Goal: Information Seeking & Learning: Learn about a topic

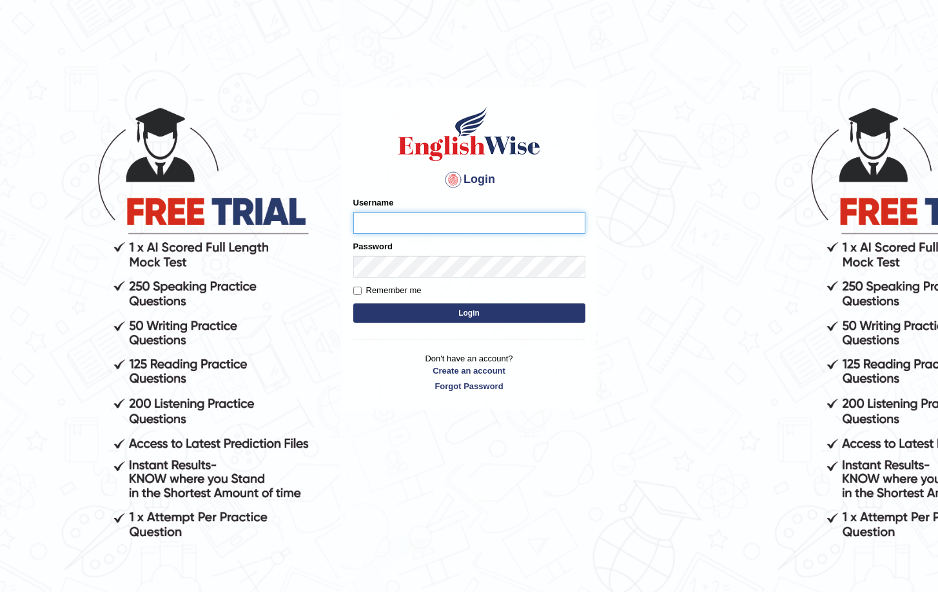
type input "Saliyam"
click at [504, 316] on button "Login" at bounding box center [469, 313] width 232 height 19
click at [485, 313] on button "Login" at bounding box center [469, 313] width 232 height 19
click at [465, 317] on button "Login" at bounding box center [469, 313] width 232 height 19
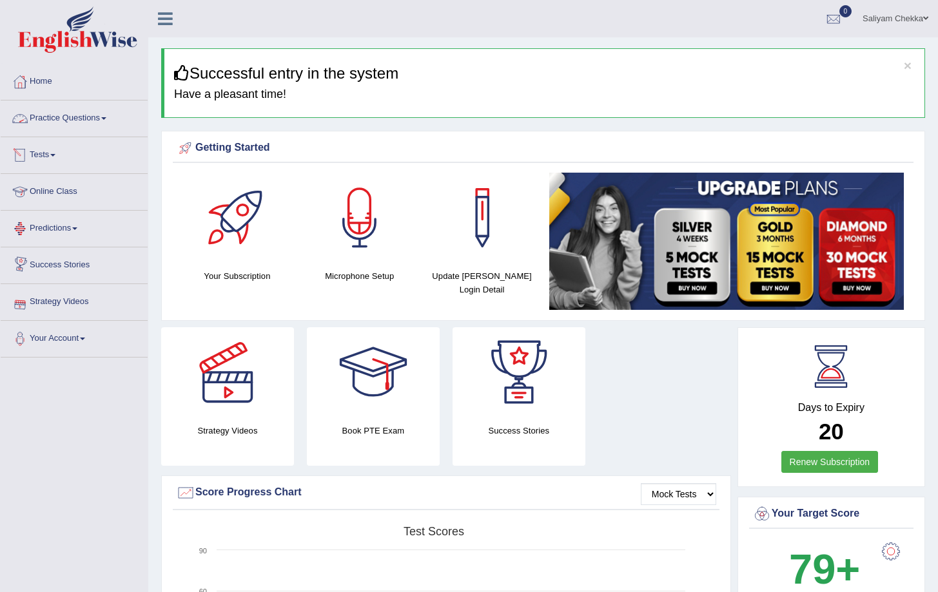
click at [93, 121] on link "Practice Questions" at bounding box center [74, 117] width 147 height 32
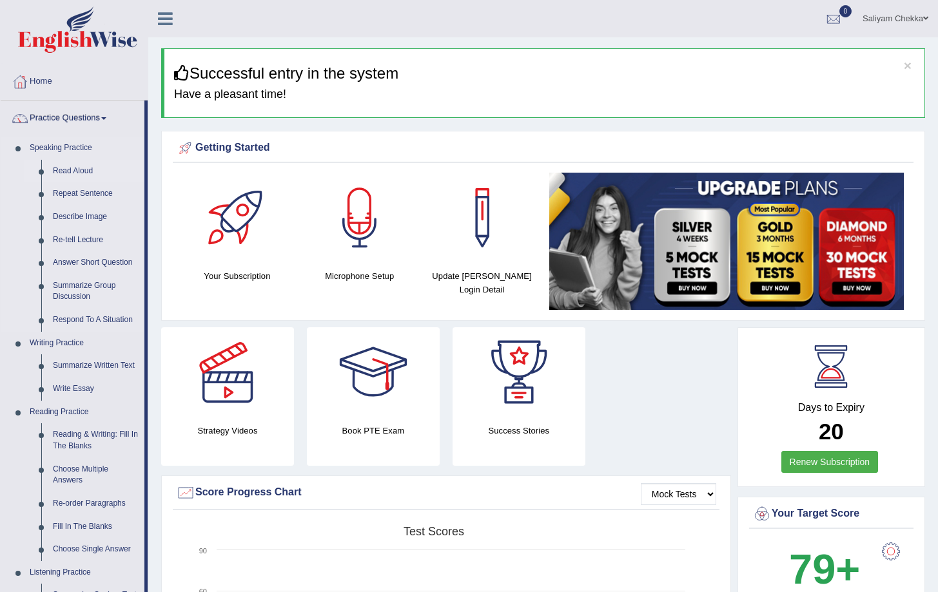
click at [79, 166] on link "Read Aloud" at bounding box center [95, 171] width 97 height 23
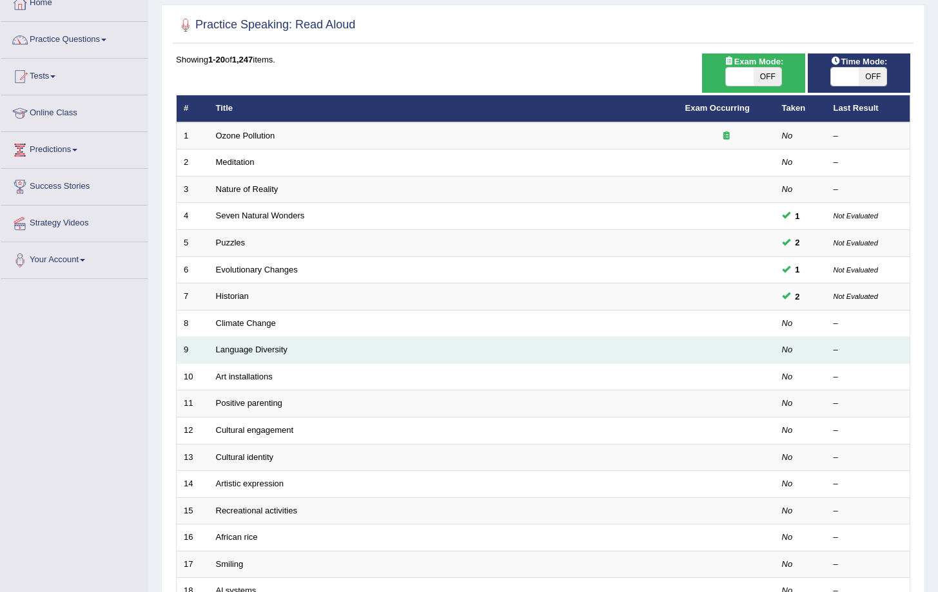
scroll to position [81, 0]
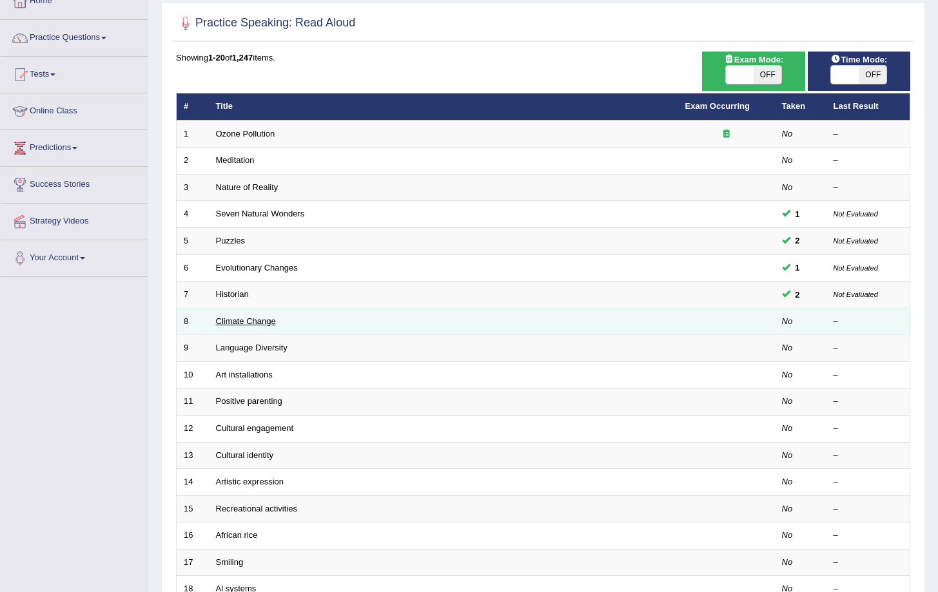
click at [237, 324] on link "Climate Change" at bounding box center [246, 321] width 60 height 10
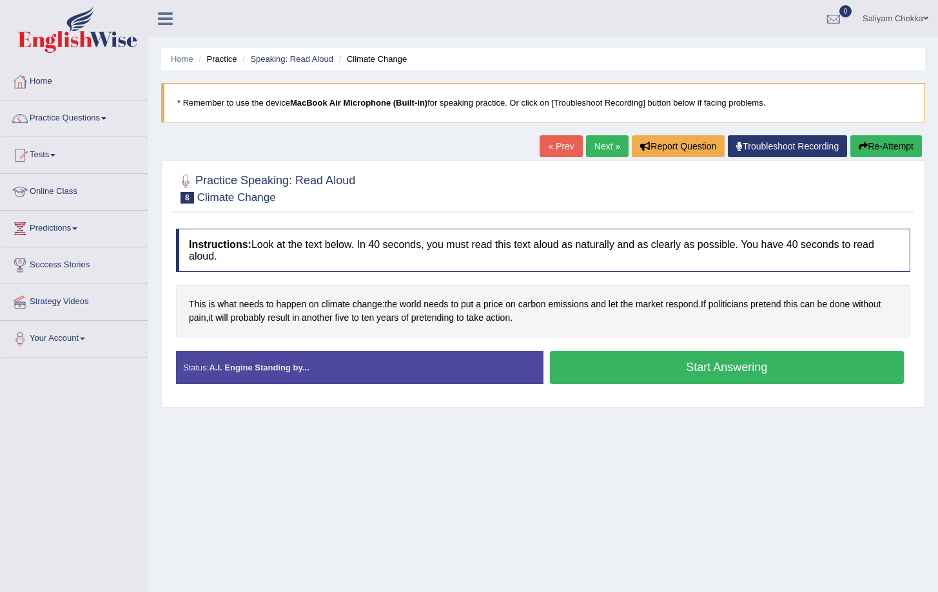
click at [681, 371] on button "Start Answering" at bounding box center [727, 367] width 355 height 33
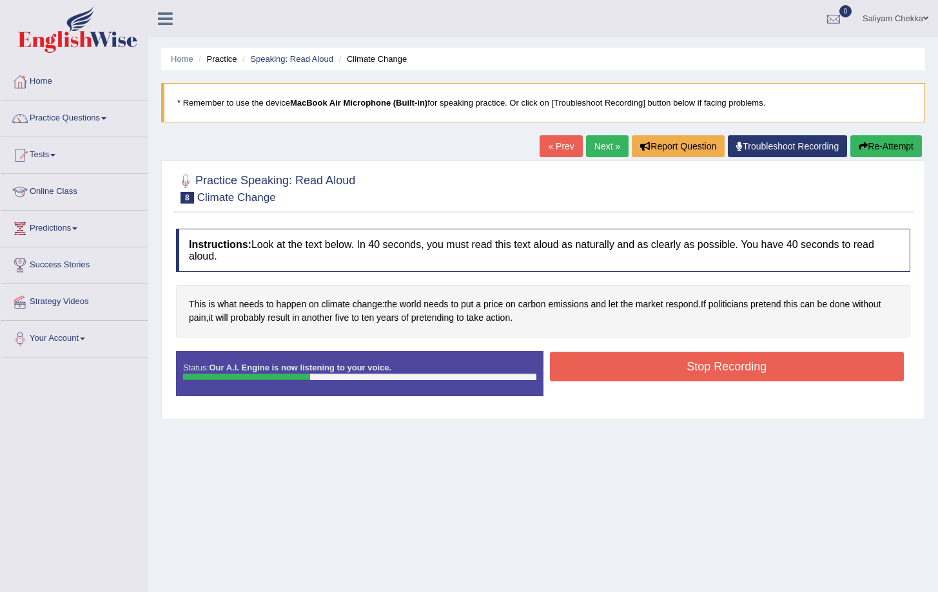
click at [681, 371] on button "Stop Recording" at bounding box center [727, 367] width 355 height 30
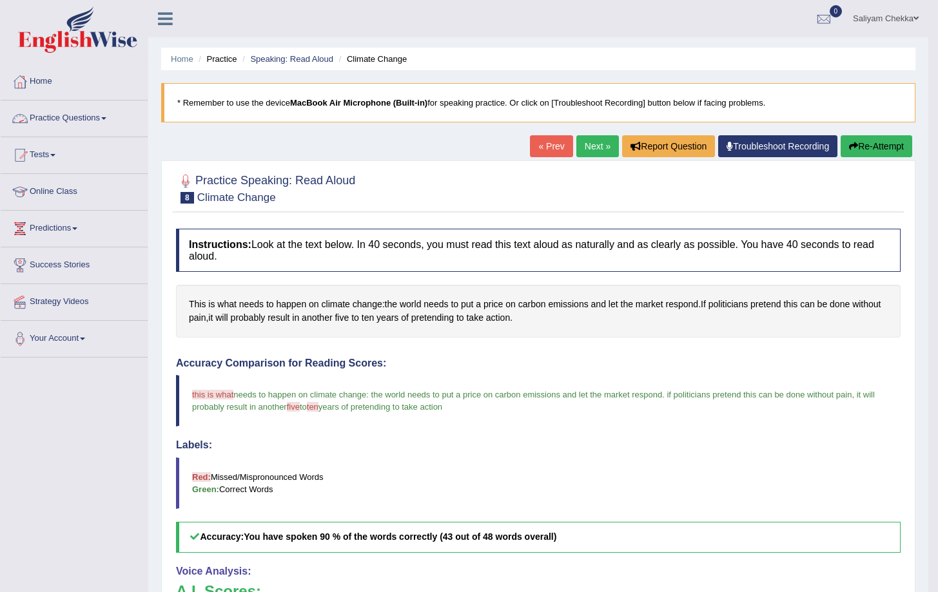
click at [96, 121] on link "Practice Questions" at bounding box center [74, 117] width 147 height 32
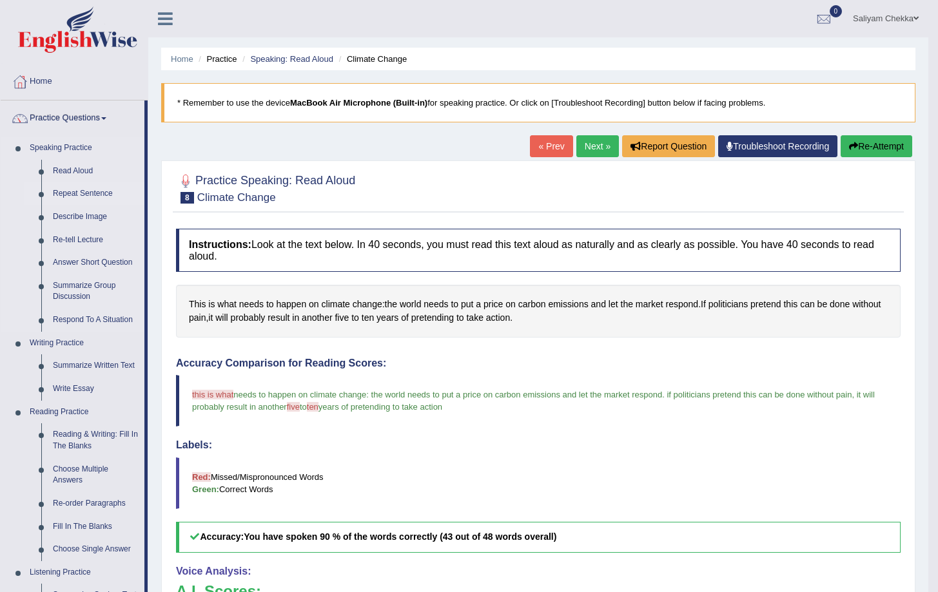
click at [63, 195] on link "Repeat Sentence" at bounding box center [95, 193] width 97 height 23
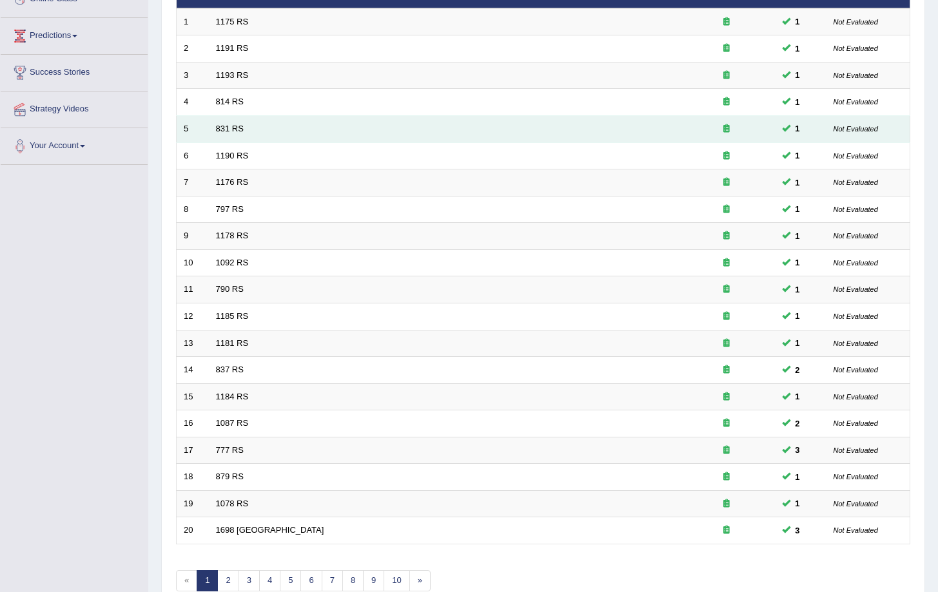
scroll to position [261, 0]
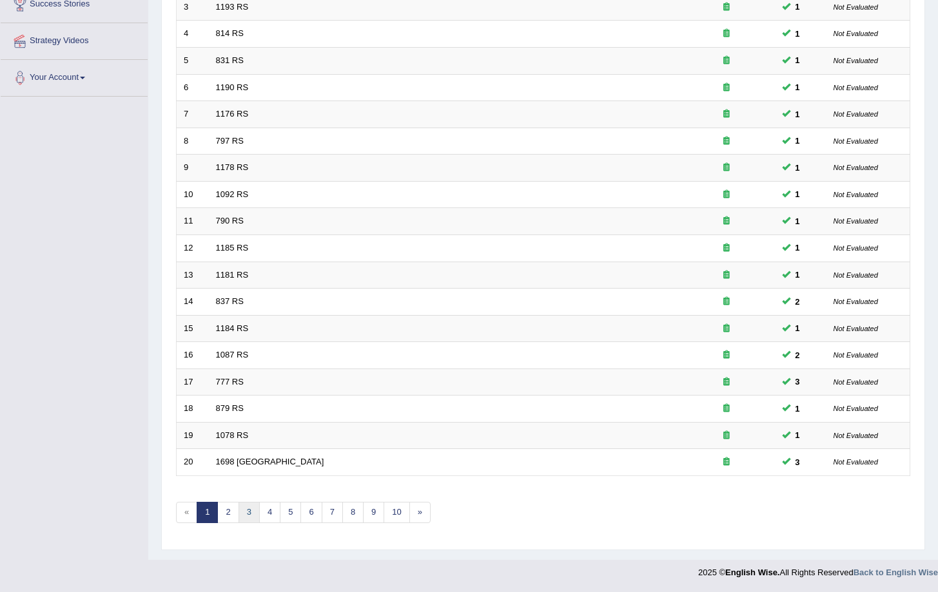
click at [250, 507] on link "3" at bounding box center [248, 512] width 21 height 21
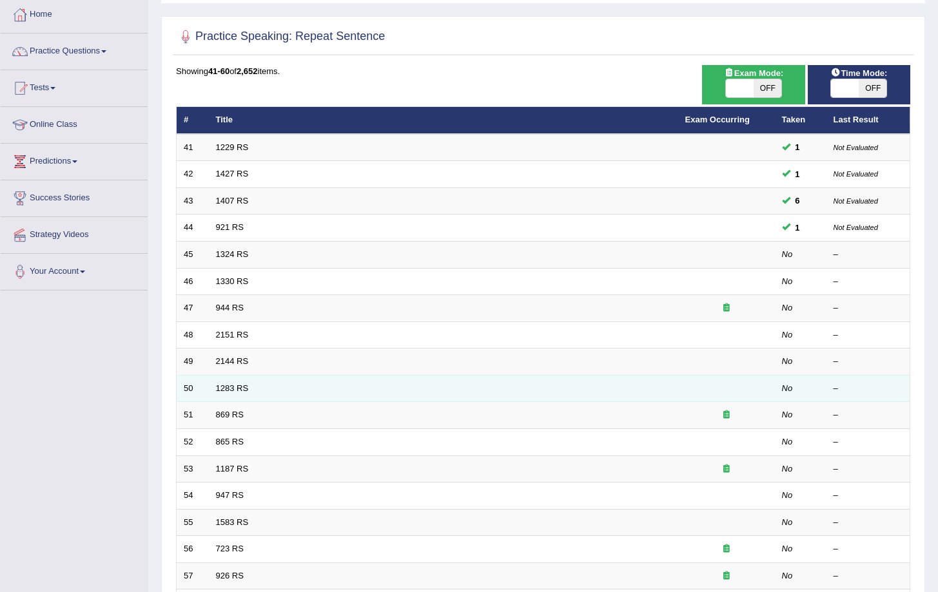
scroll to position [89, 0]
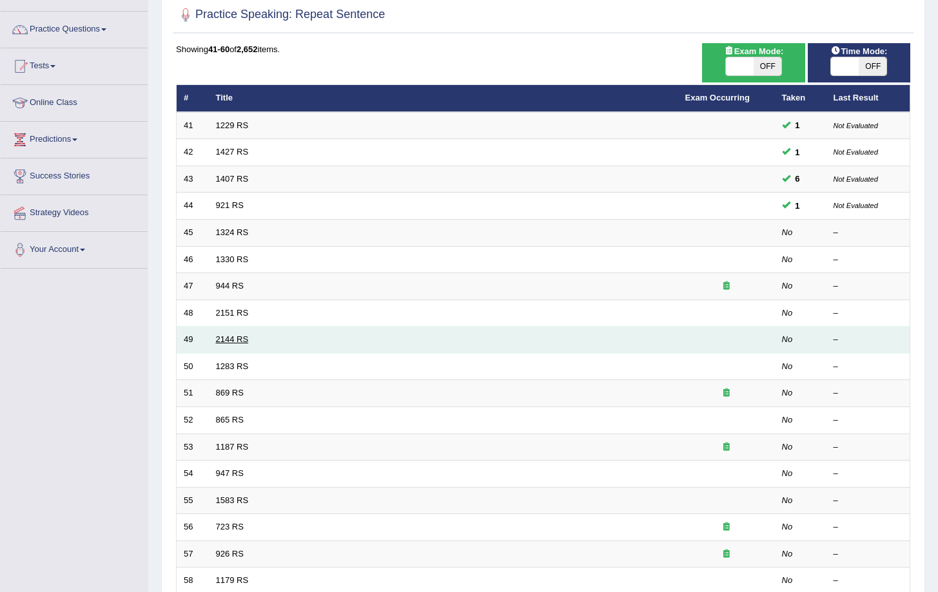
click at [222, 344] on link "2144 RS" at bounding box center [232, 340] width 33 height 10
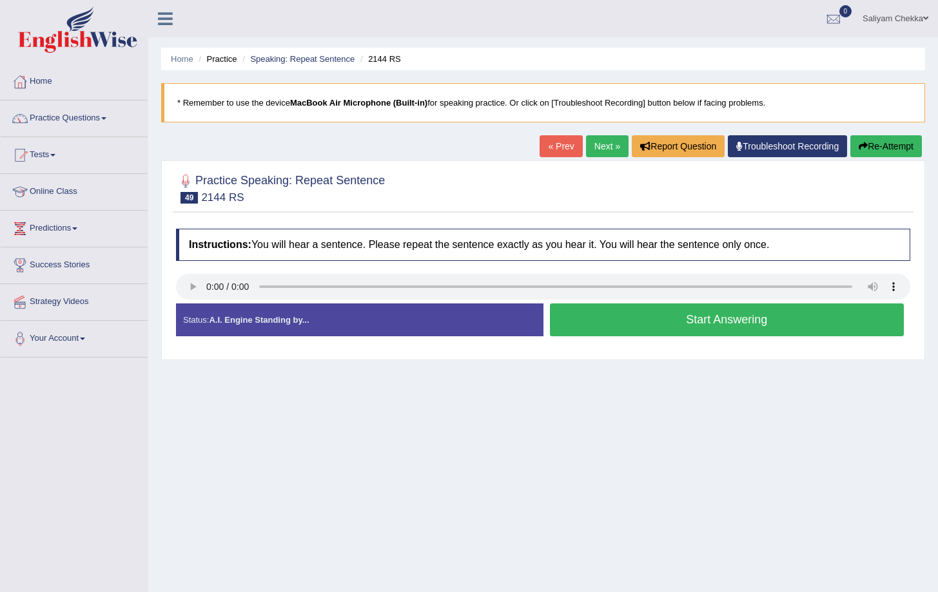
click at [640, 326] on button "Start Answering" at bounding box center [727, 320] width 355 height 33
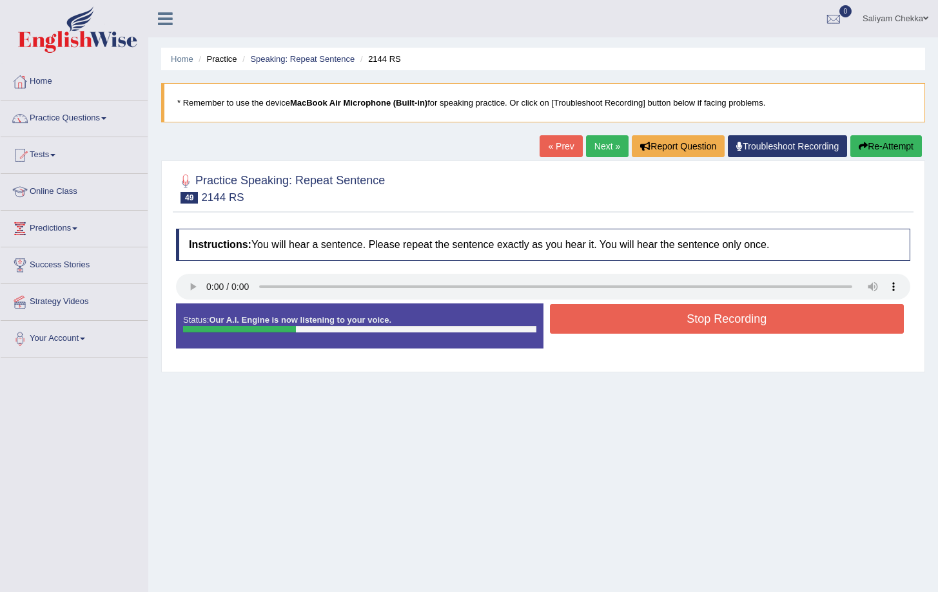
click at [640, 326] on button "Stop Recording" at bounding box center [727, 319] width 355 height 30
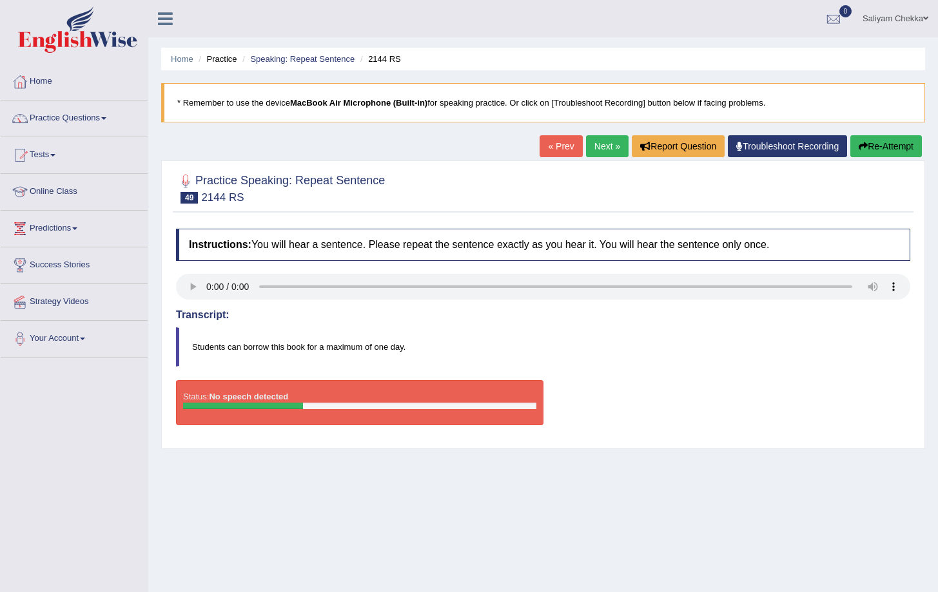
click at [882, 147] on button "Re-Attempt" at bounding box center [886, 146] width 72 height 22
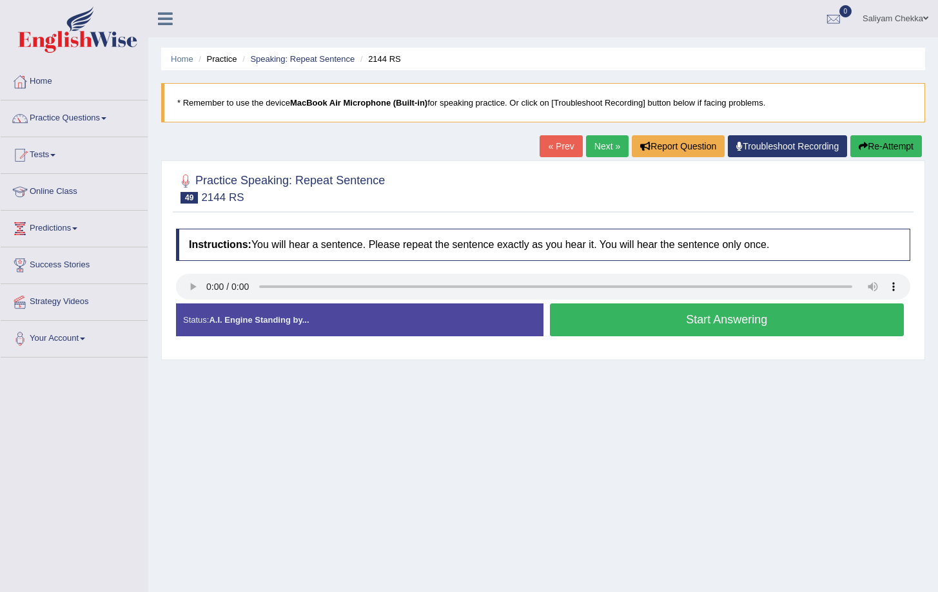
click at [733, 329] on button "Start Answering" at bounding box center [727, 320] width 355 height 33
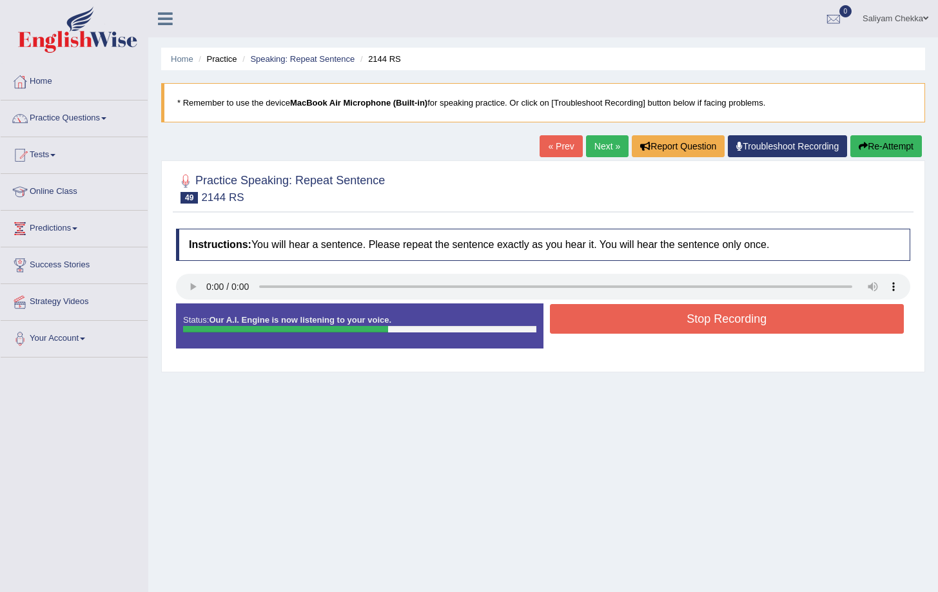
click at [733, 329] on button "Stop Recording" at bounding box center [727, 319] width 355 height 30
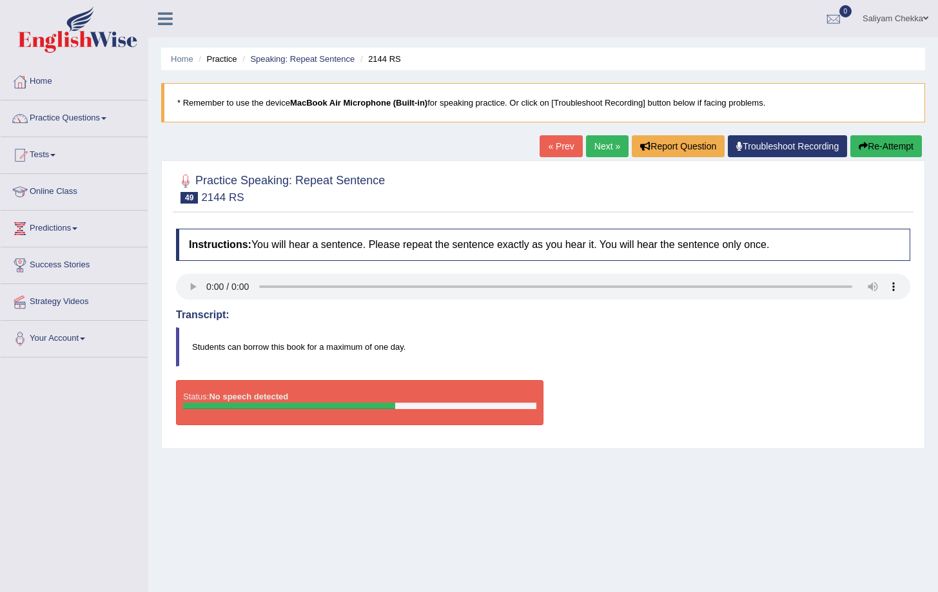
click at [590, 154] on link "Next »" at bounding box center [607, 146] width 43 height 22
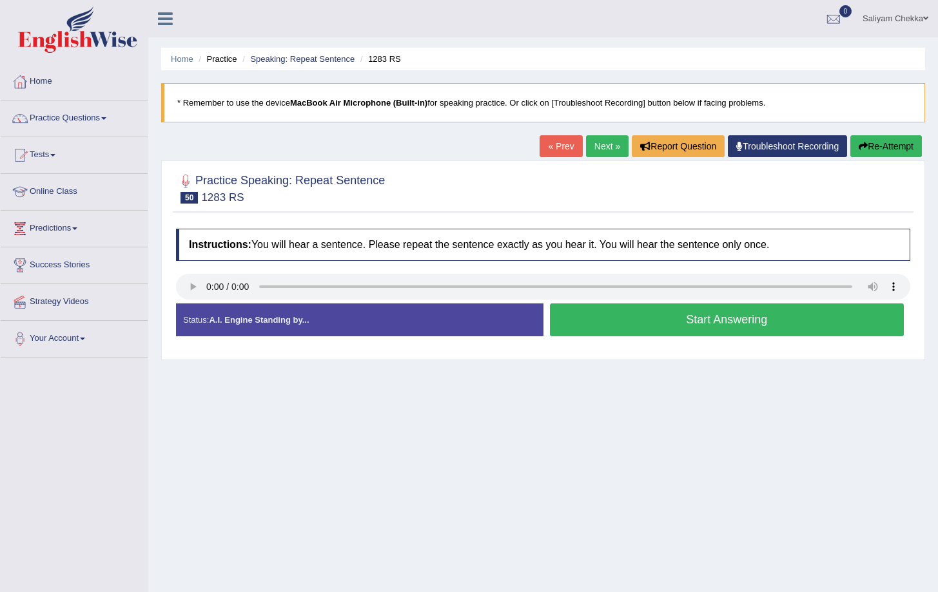
click at [683, 322] on button "Start Answering" at bounding box center [727, 320] width 355 height 33
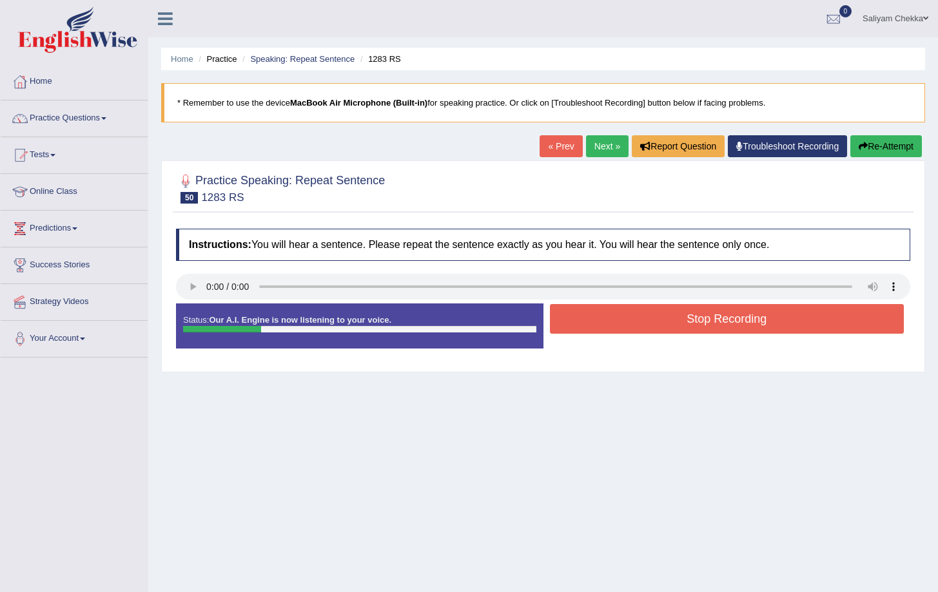
click at [683, 322] on button "Stop Recording" at bounding box center [727, 319] width 355 height 30
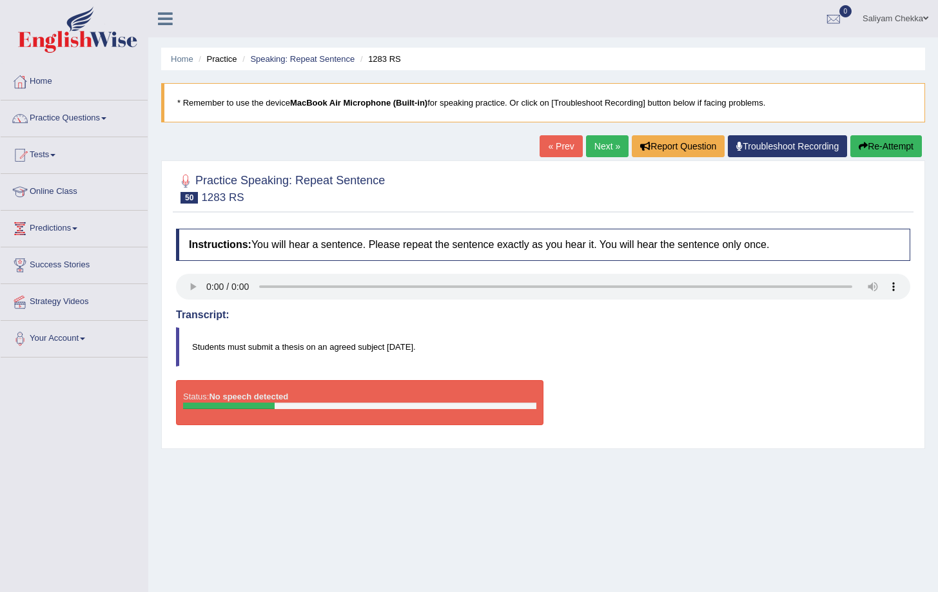
scroll to position [84, 0]
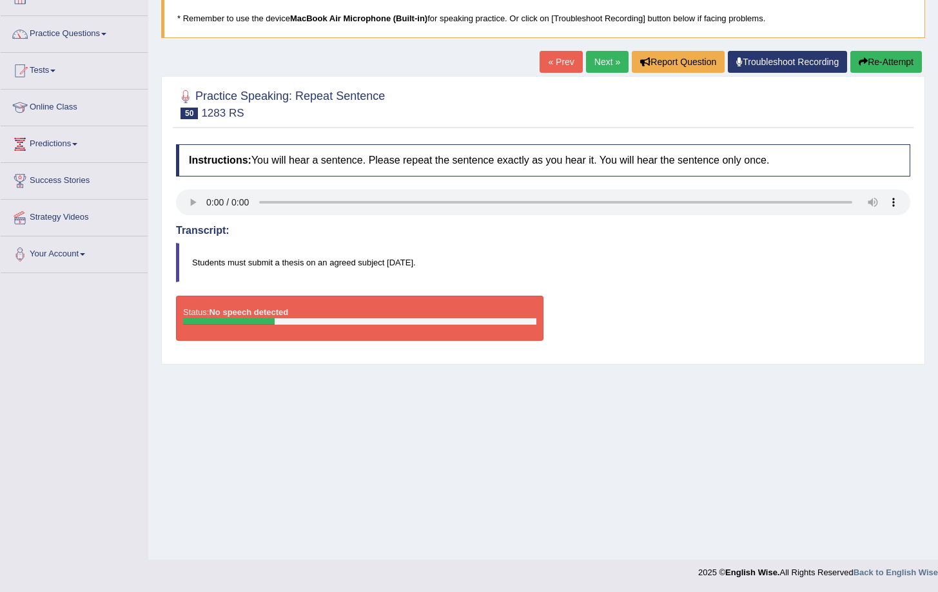
click at [601, 68] on link "Next »" at bounding box center [607, 62] width 43 height 22
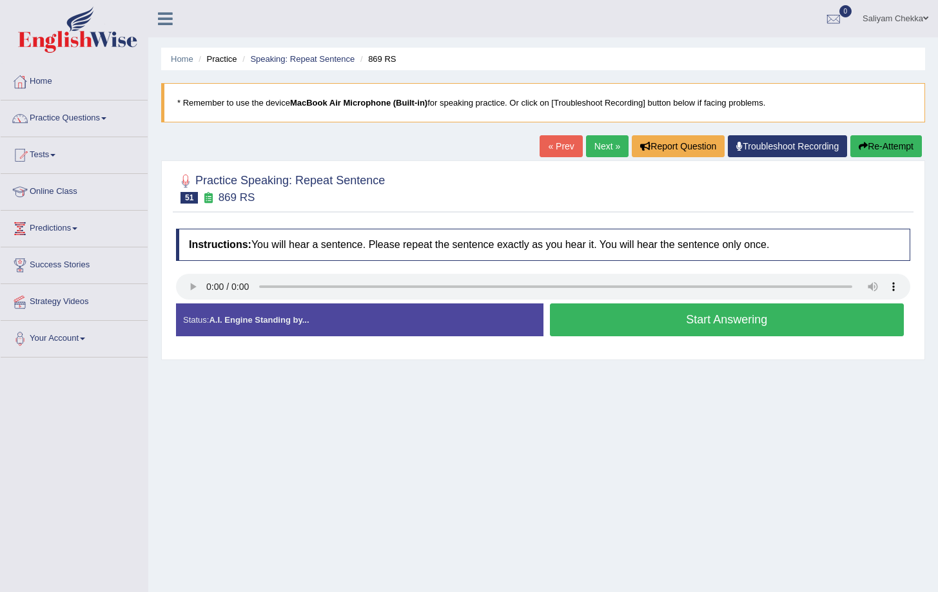
click at [645, 318] on button "Start Answering" at bounding box center [727, 320] width 355 height 33
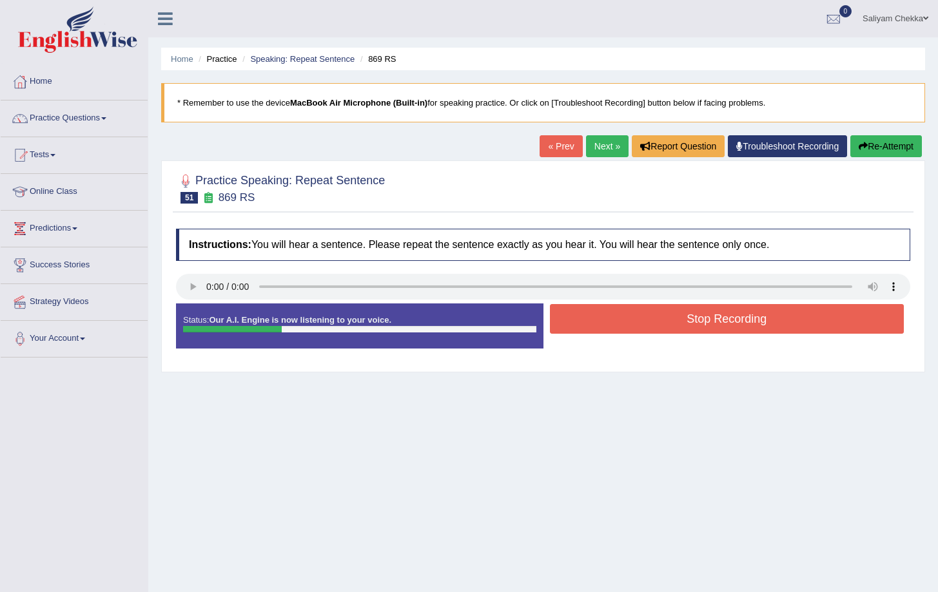
click at [645, 318] on button "Stop Recording" at bounding box center [727, 319] width 355 height 30
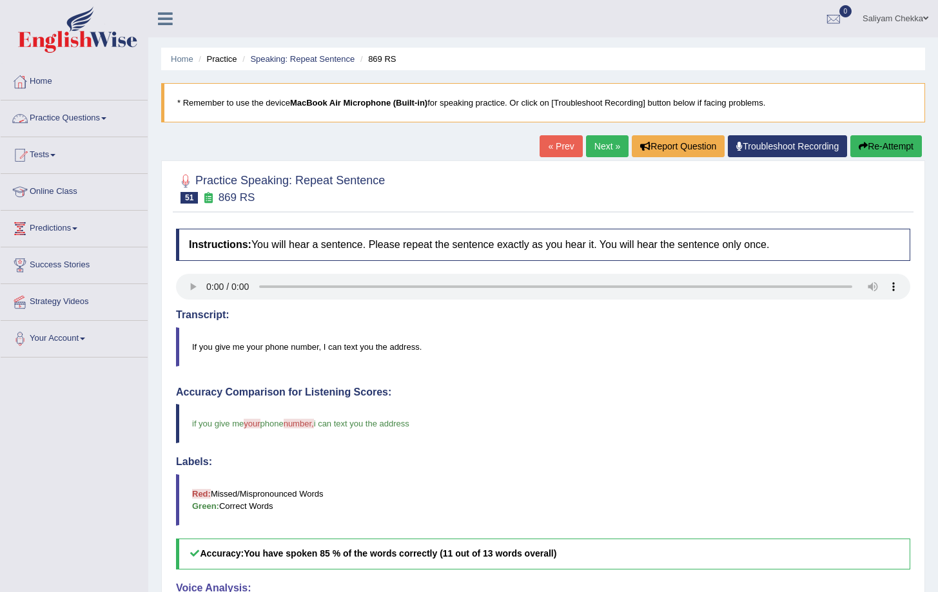
click at [95, 117] on link "Practice Questions" at bounding box center [74, 117] width 147 height 32
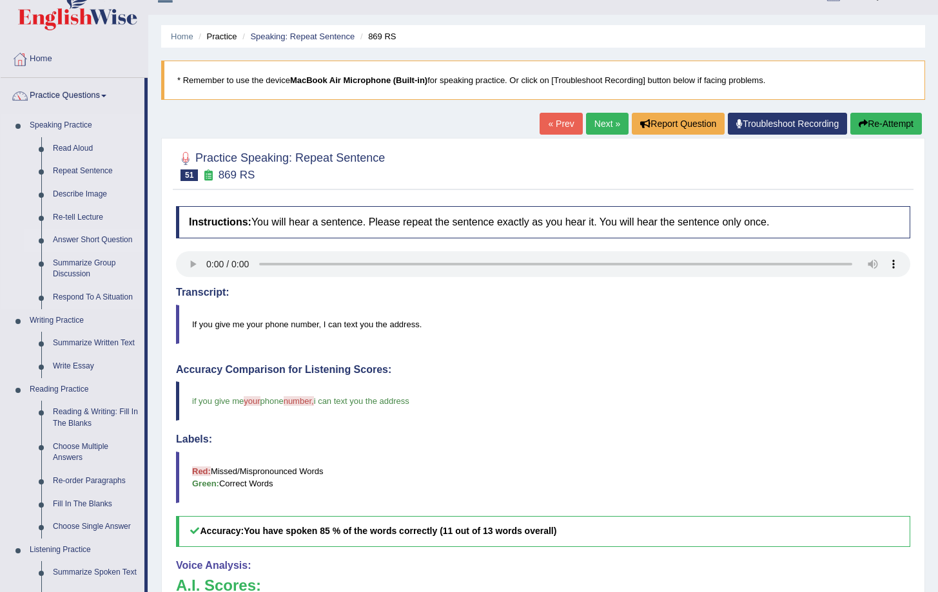
scroll to position [32, 0]
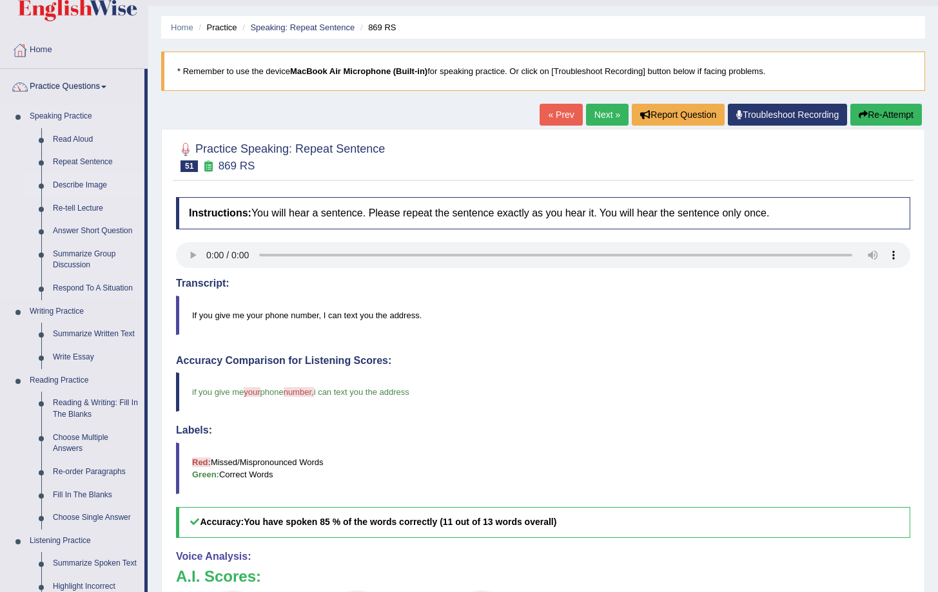
click at [97, 184] on link "Describe Image" at bounding box center [95, 185] width 97 height 23
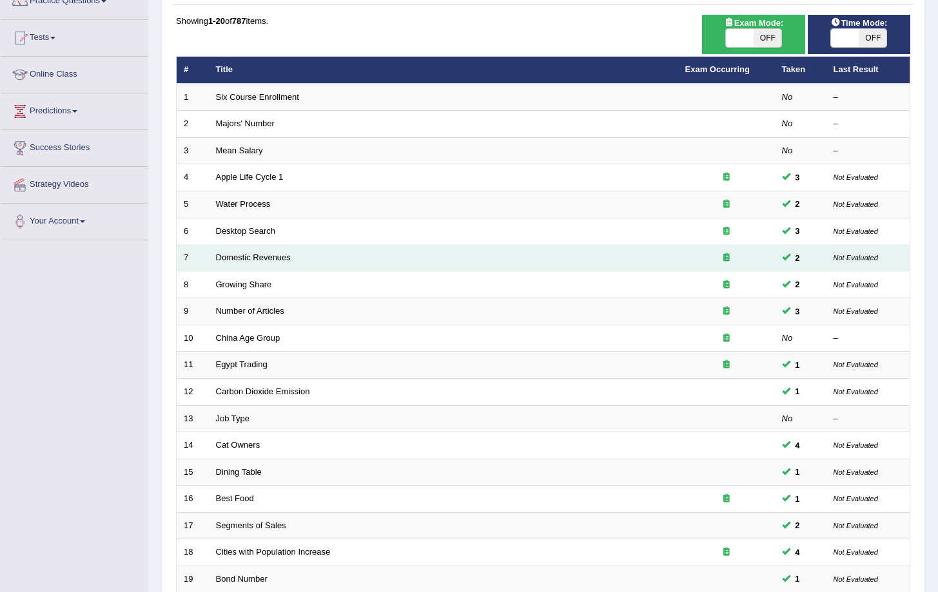
scroll to position [261, 0]
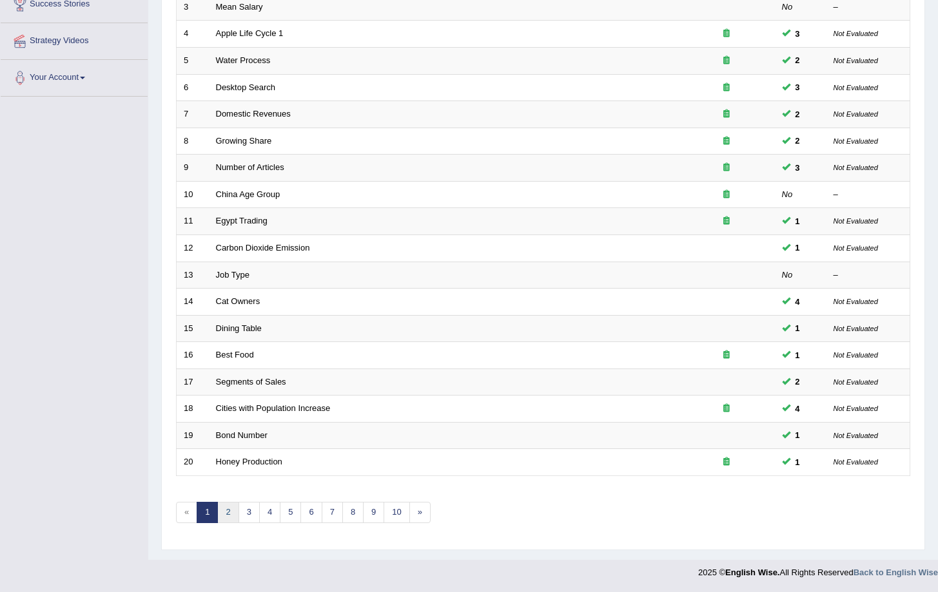
click at [235, 507] on link "2" at bounding box center [227, 512] width 21 height 21
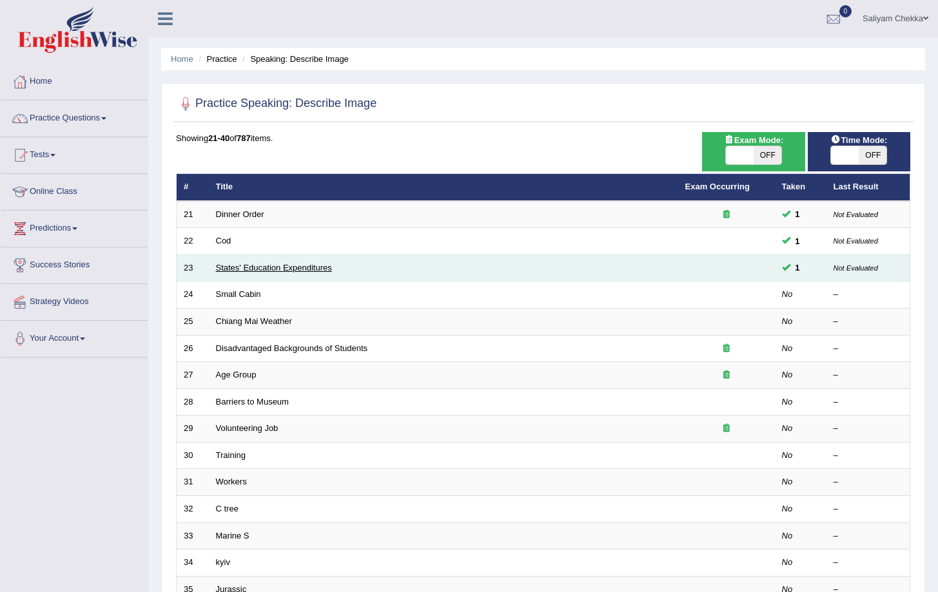
click at [258, 267] on link "States' Education Expenditures" at bounding box center [274, 268] width 116 height 10
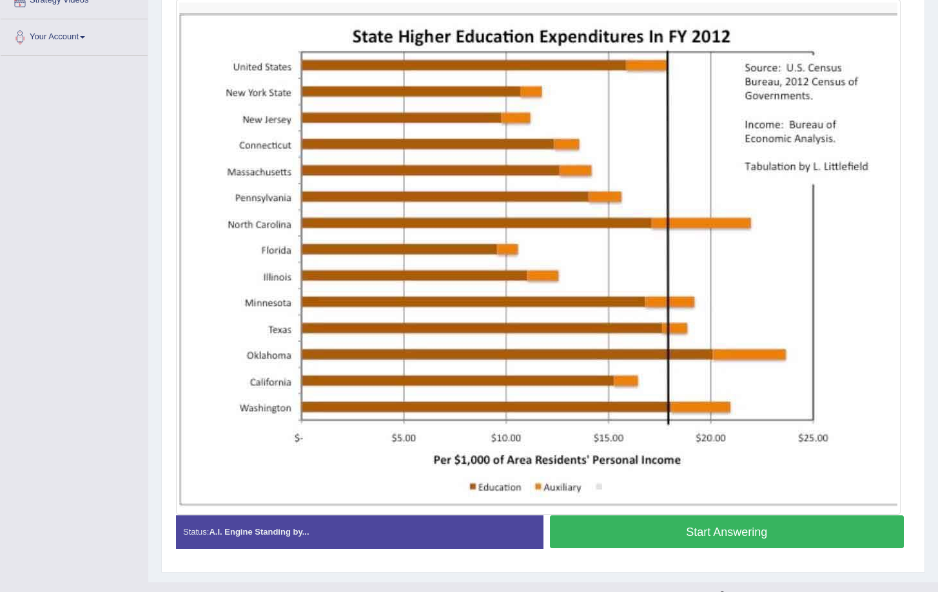
scroll to position [291, 0]
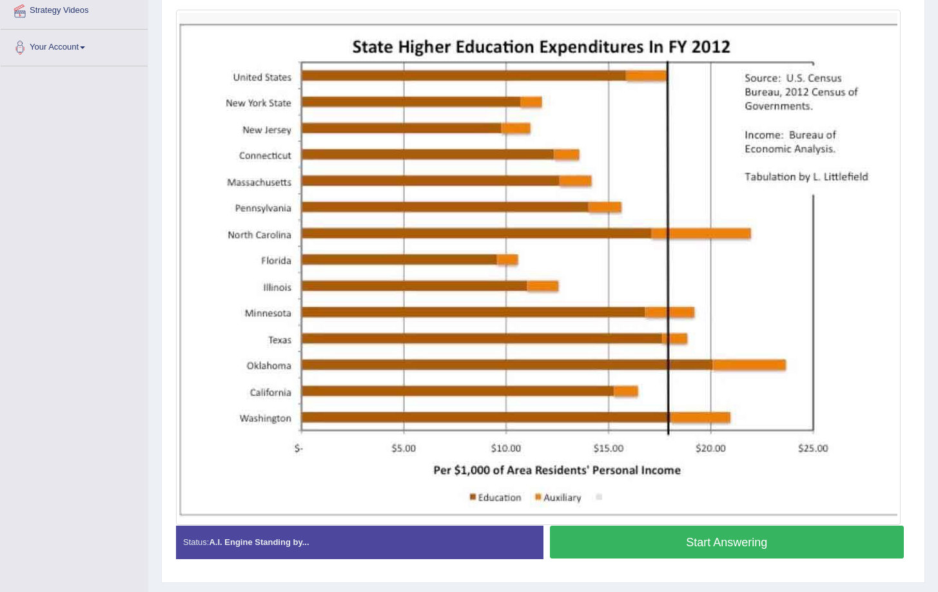
click at [683, 545] on button "Start Answering" at bounding box center [727, 542] width 355 height 33
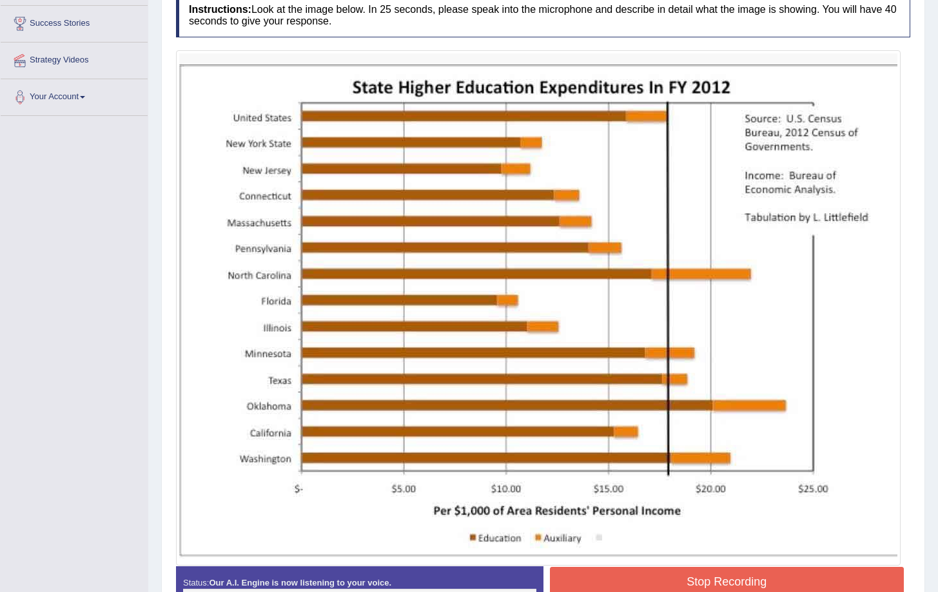
scroll to position [241, 0]
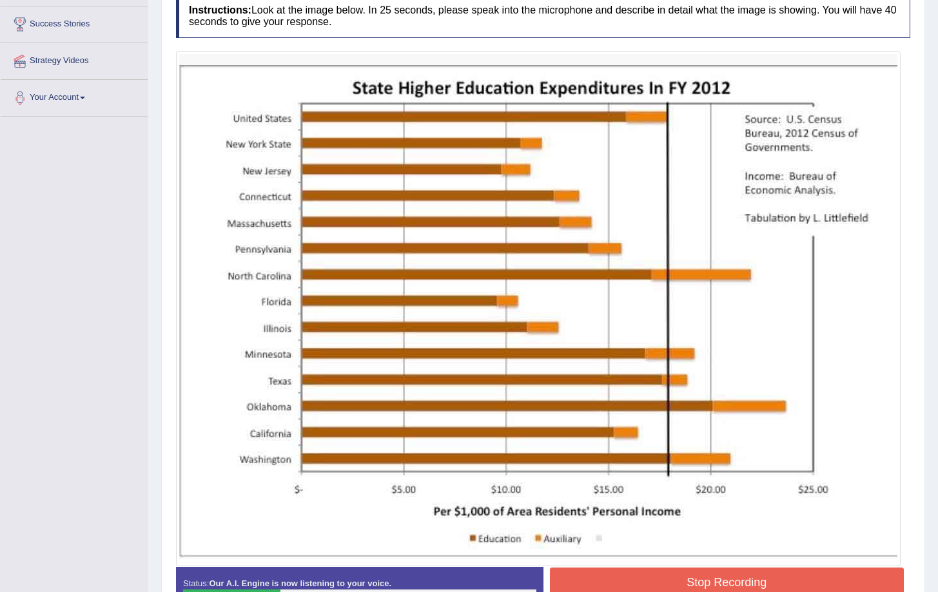
click at [688, 570] on button "Stop Recording" at bounding box center [727, 583] width 355 height 30
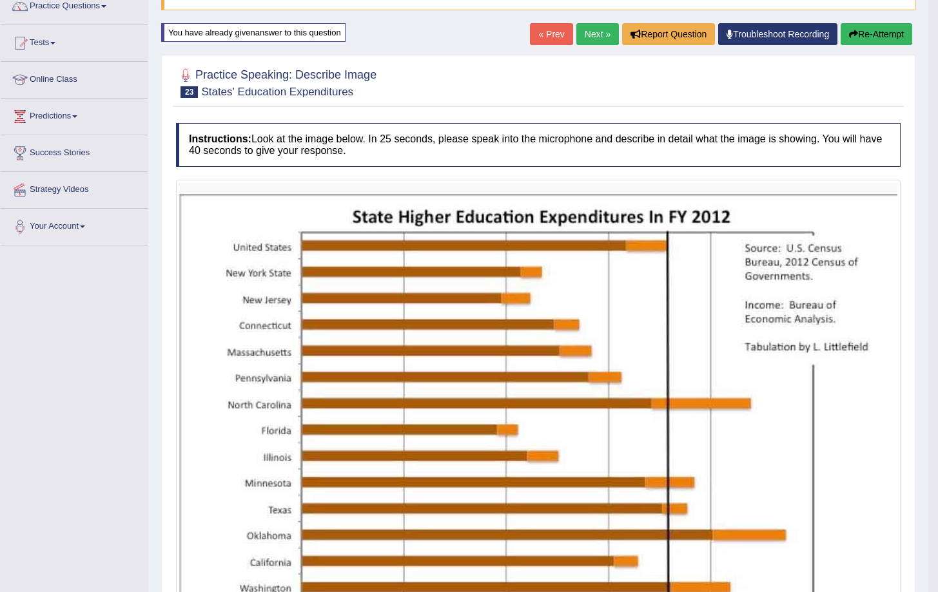
scroll to position [0, 0]
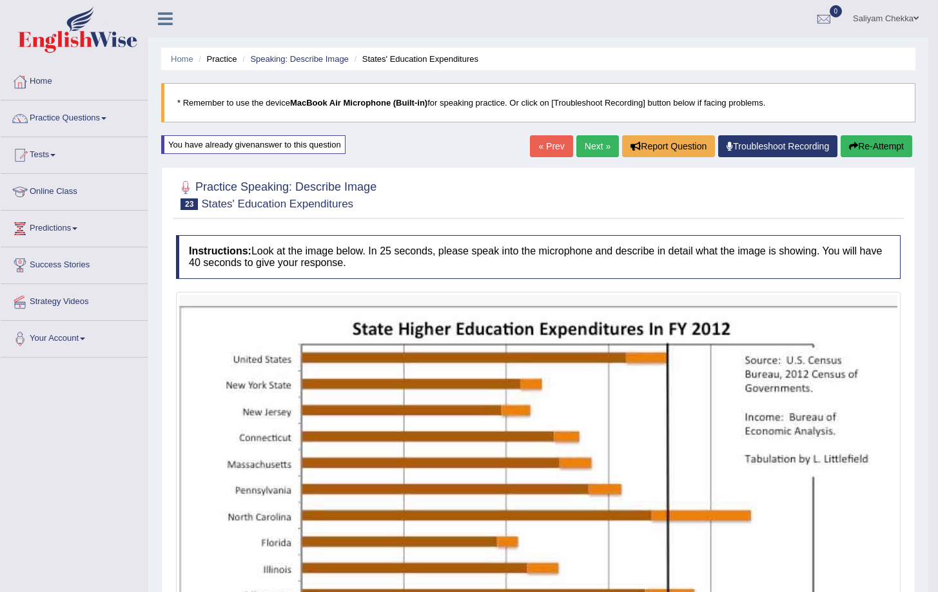
click at [105, 121] on link "Practice Questions" at bounding box center [74, 117] width 147 height 32
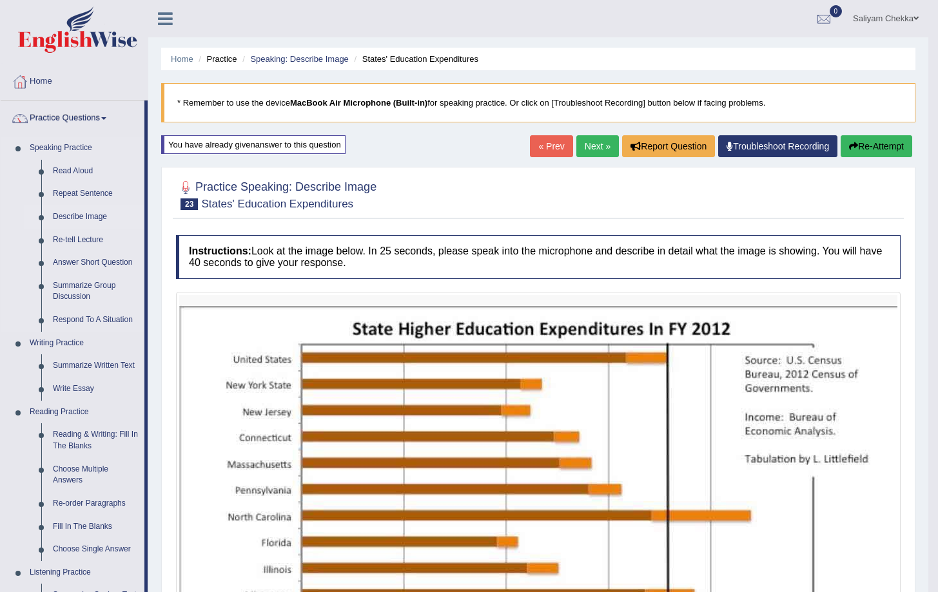
click at [92, 215] on link "Describe Image" at bounding box center [95, 217] width 97 height 23
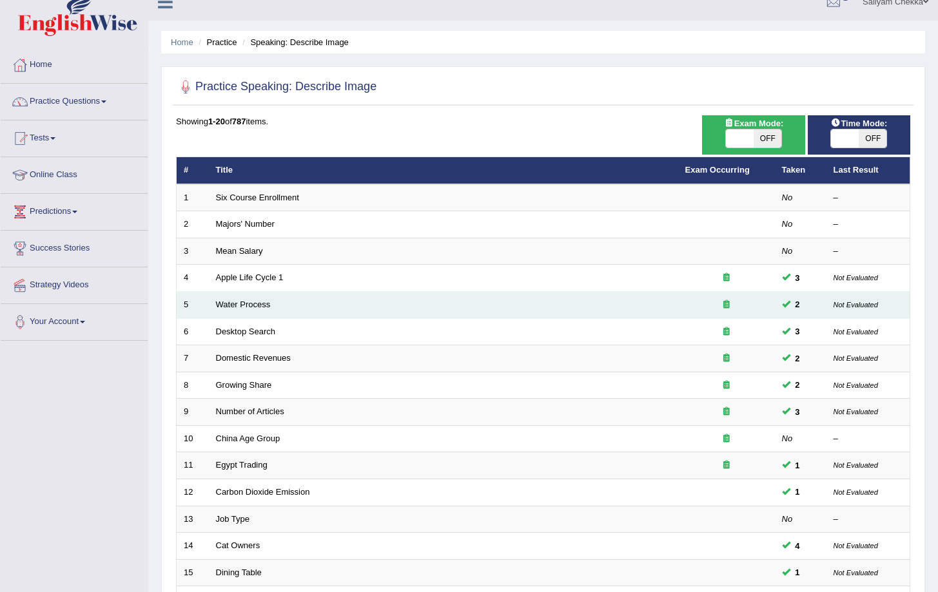
scroll to position [25, 0]
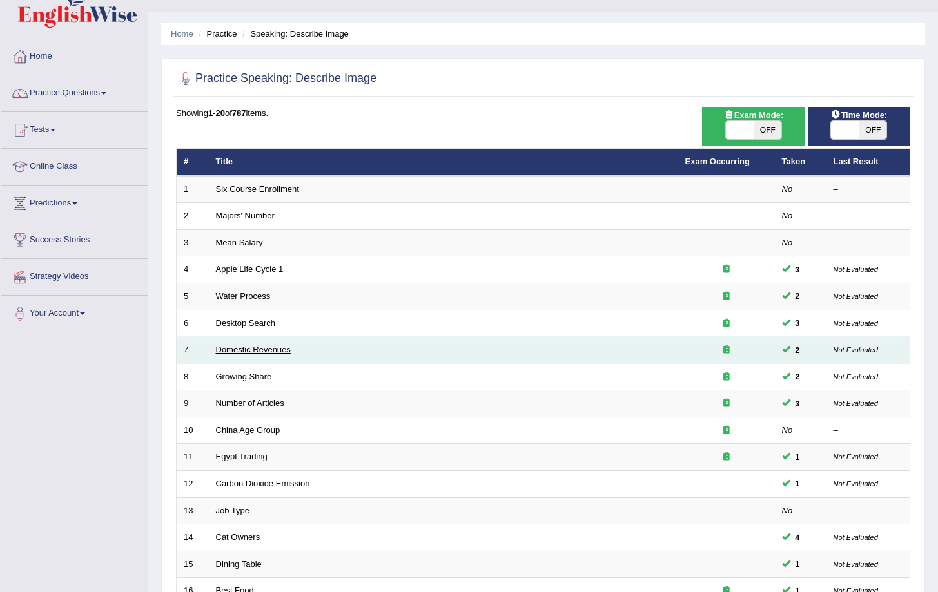
click at [239, 345] on link "Domestic Revenues" at bounding box center [253, 350] width 75 height 10
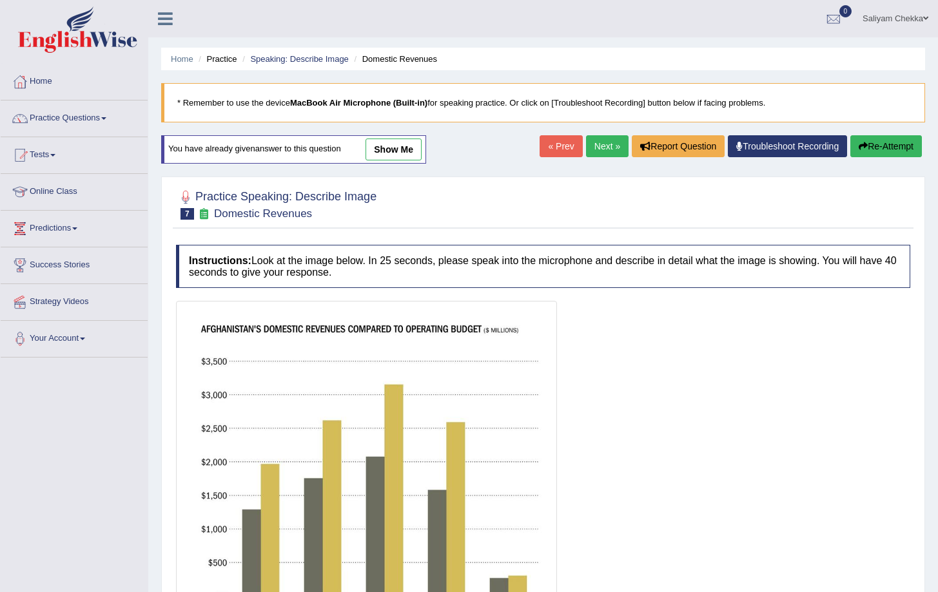
click at [413, 151] on link "show me" at bounding box center [393, 150] width 56 height 22
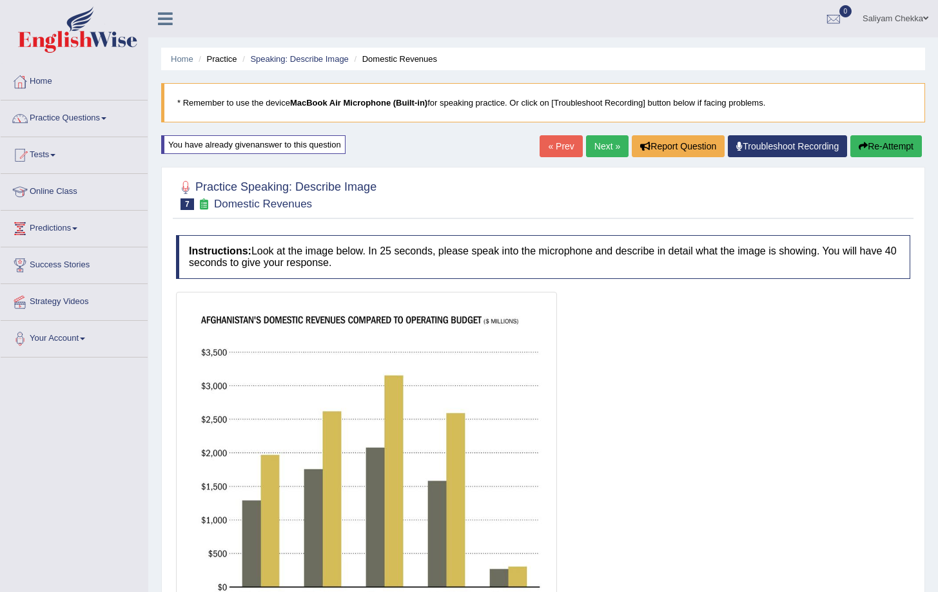
click at [601, 149] on link "Next »" at bounding box center [607, 146] width 43 height 22
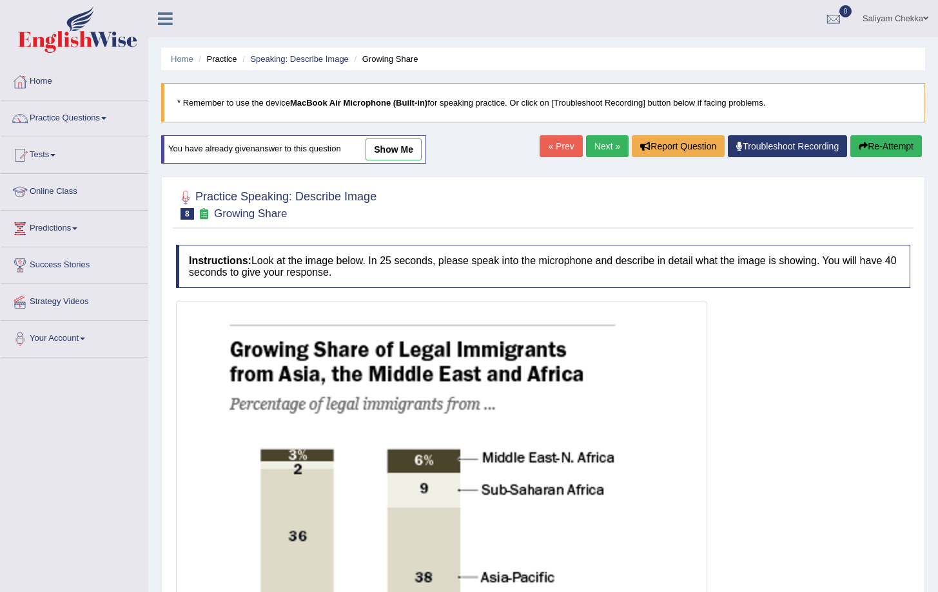
click at [395, 159] on link "show me" at bounding box center [393, 150] width 56 height 22
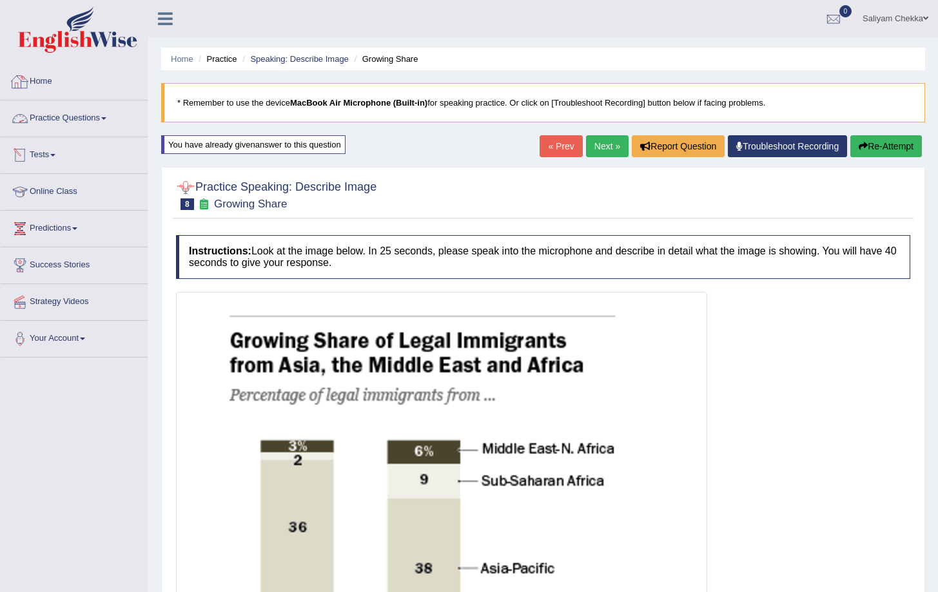
click at [62, 118] on link "Practice Questions" at bounding box center [74, 117] width 147 height 32
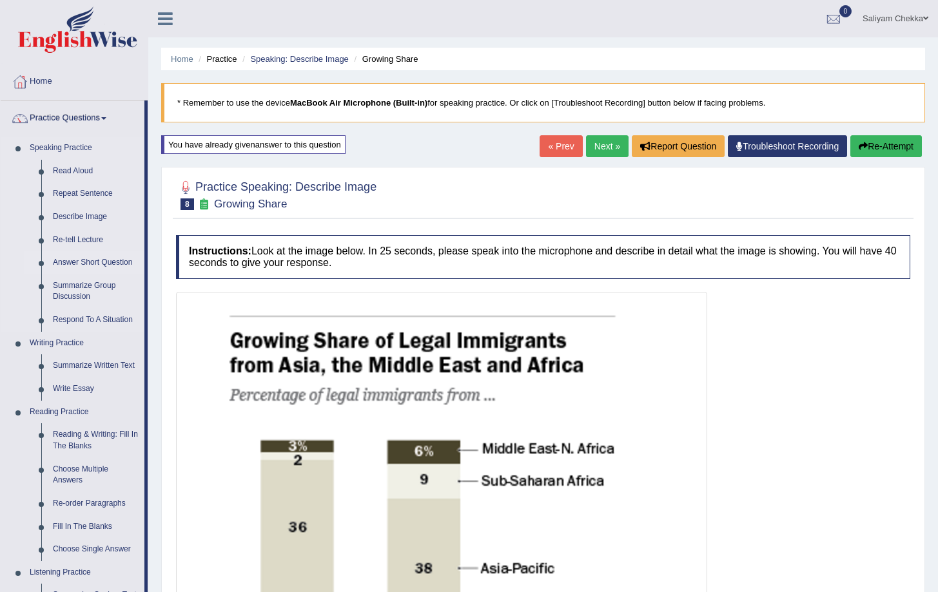
scroll to position [30, 0]
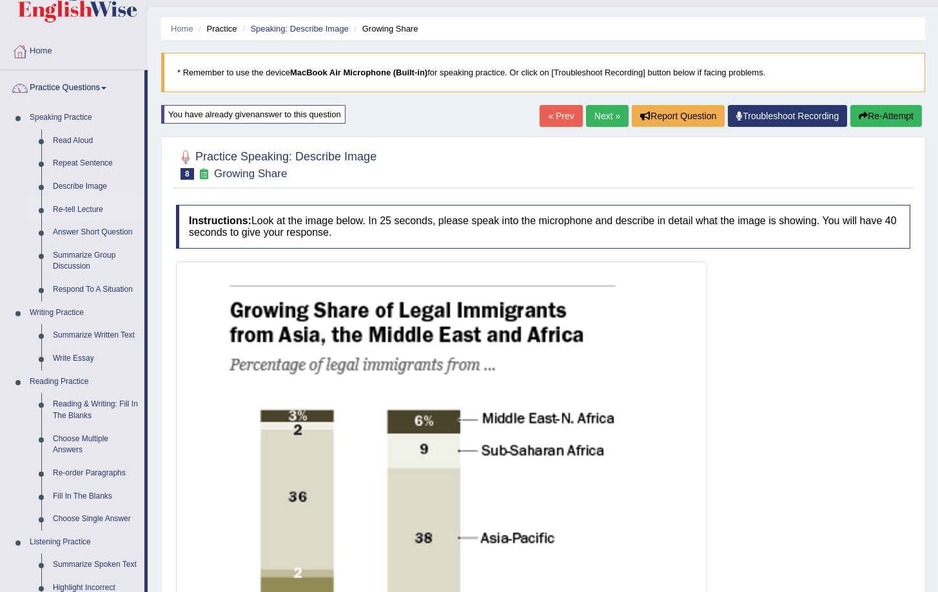
click at [85, 209] on link "Re-tell Lecture" at bounding box center [95, 210] width 97 height 23
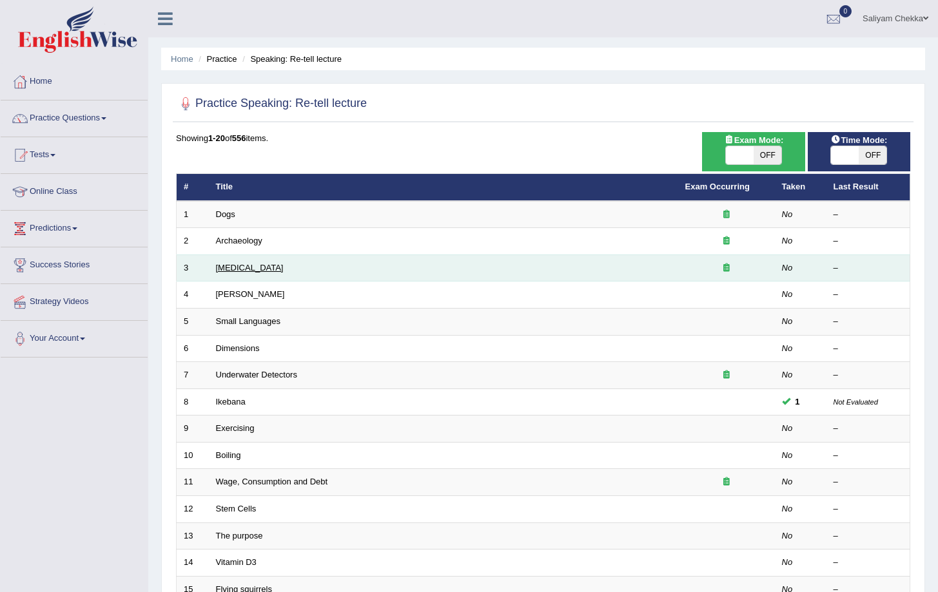
click at [230, 269] on link "[MEDICAL_DATA]" at bounding box center [250, 268] width 68 height 10
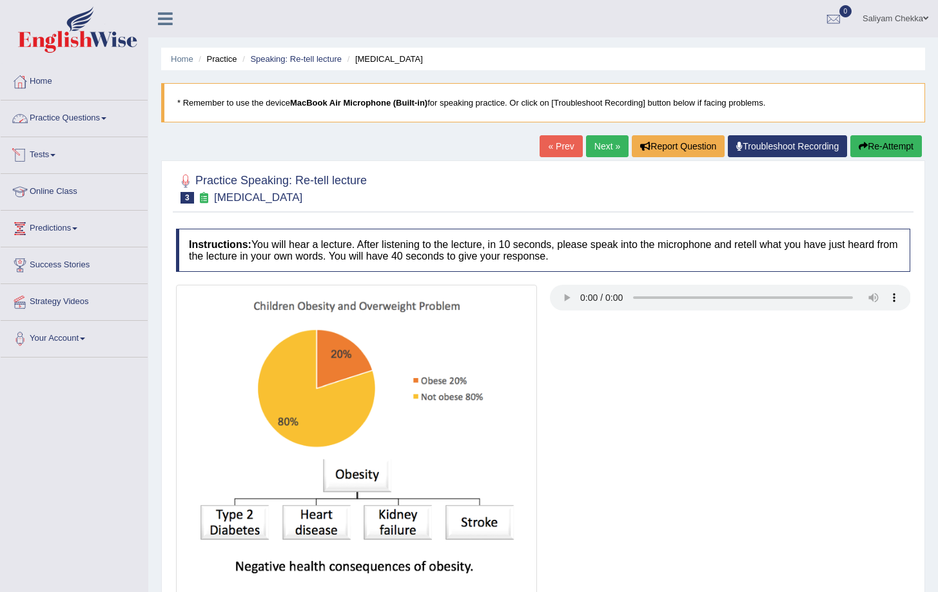
click at [86, 123] on link "Practice Questions" at bounding box center [74, 117] width 147 height 32
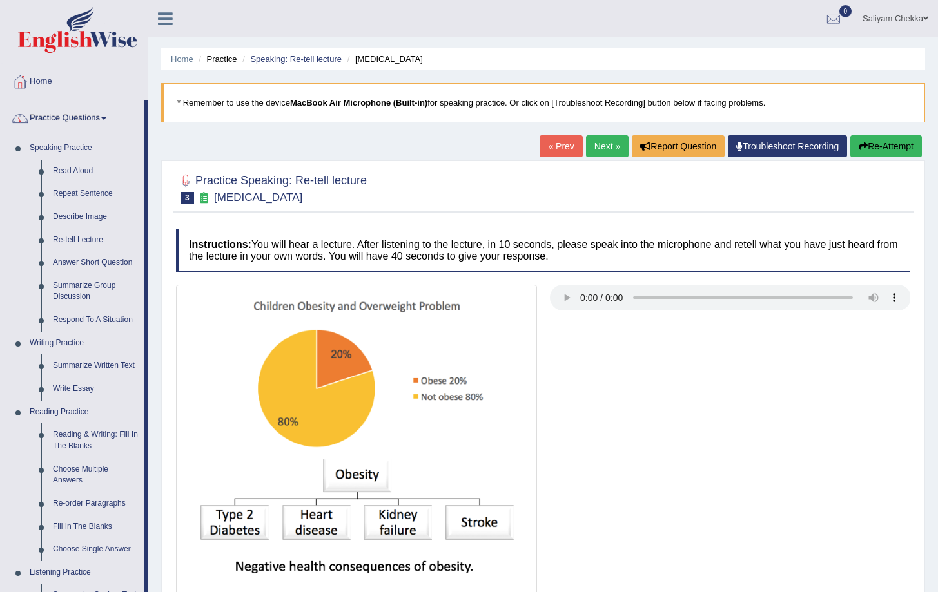
click at [557, 155] on link "« Prev" at bounding box center [561, 146] width 43 height 22
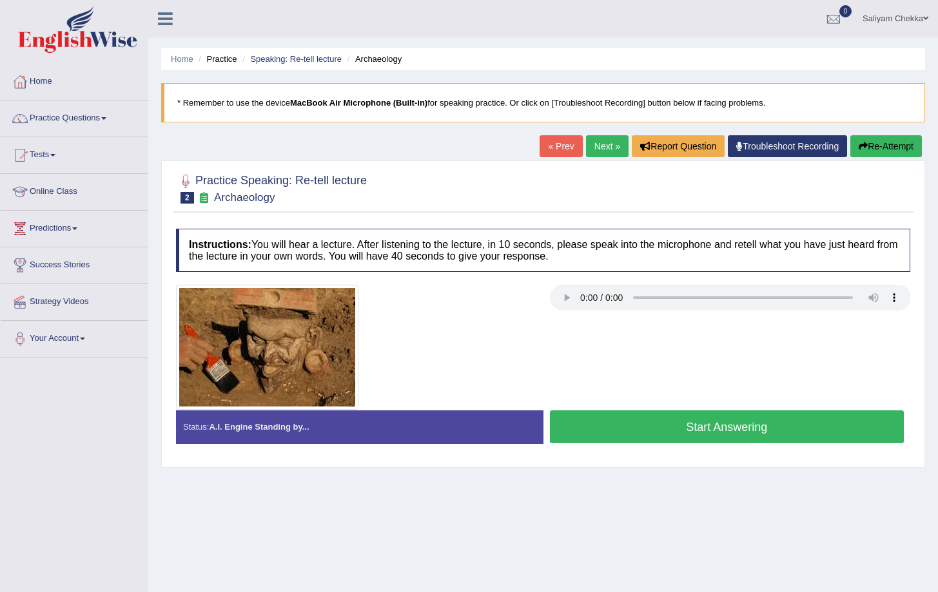
click at [556, 146] on link "« Prev" at bounding box center [561, 146] width 43 height 22
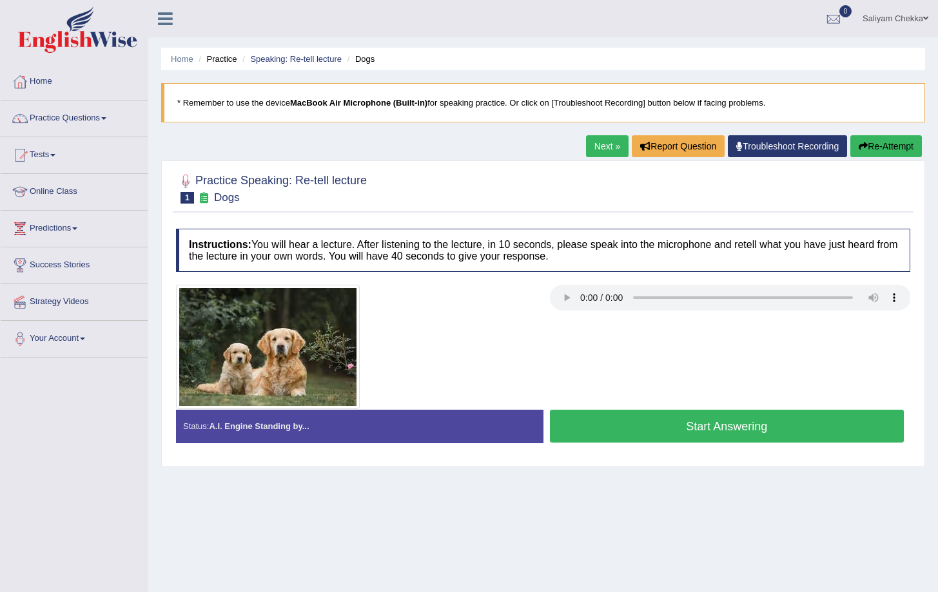
click at [556, 146] on div "Home Practice Speaking: Re-tell lecture Dogs * Remember to use the device MacBo…" at bounding box center [543, 322] width 790 height 645
click at [84, 130] on link "Practice Questions" at bounding box center [74, 117] width 147 height 32
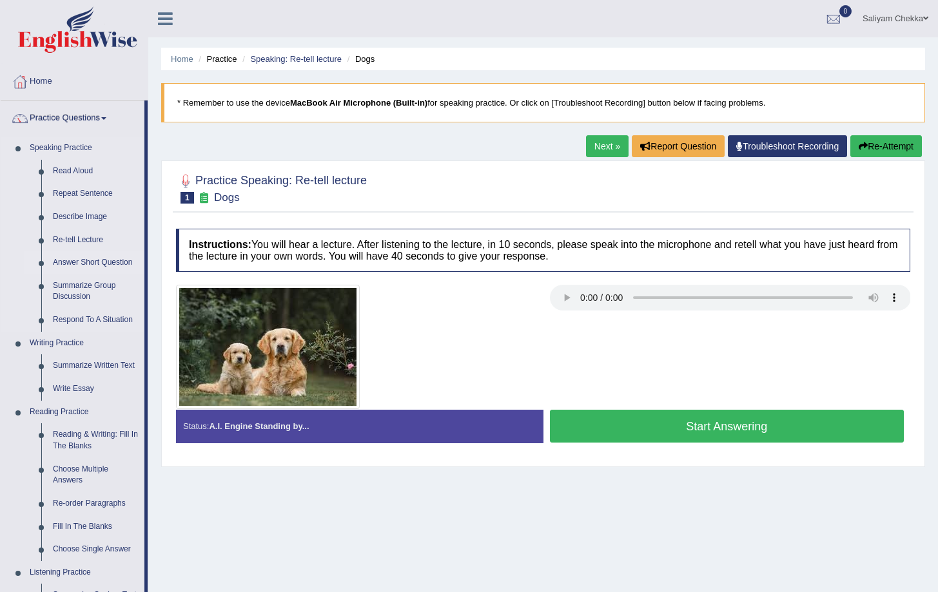
click at [95, 260] on link "Answer Short Question" at bounding box center [95, 262] width 97 height 23
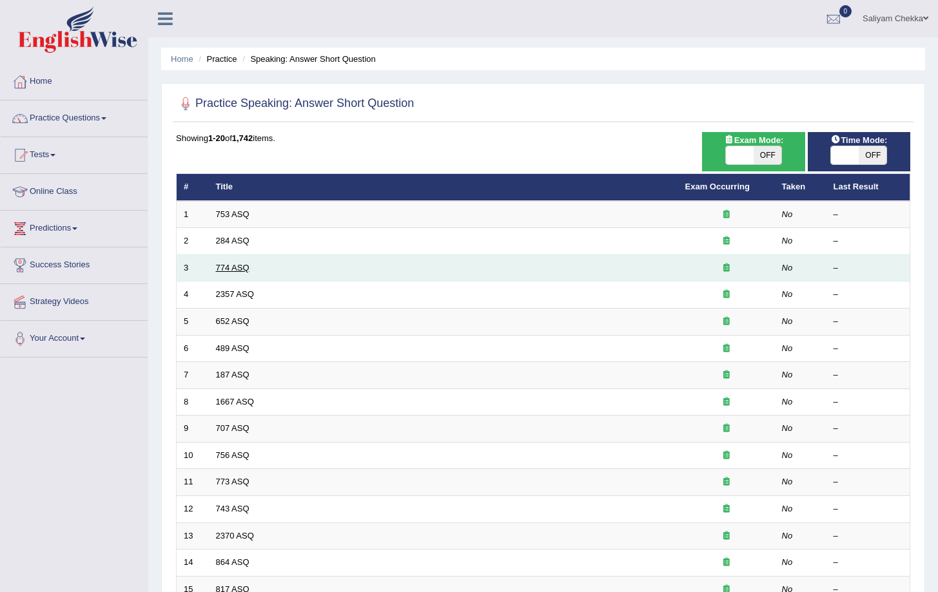
click at [241, 266] on link "774 ASQ" at bounding box center [233, 268] width 34 height 10
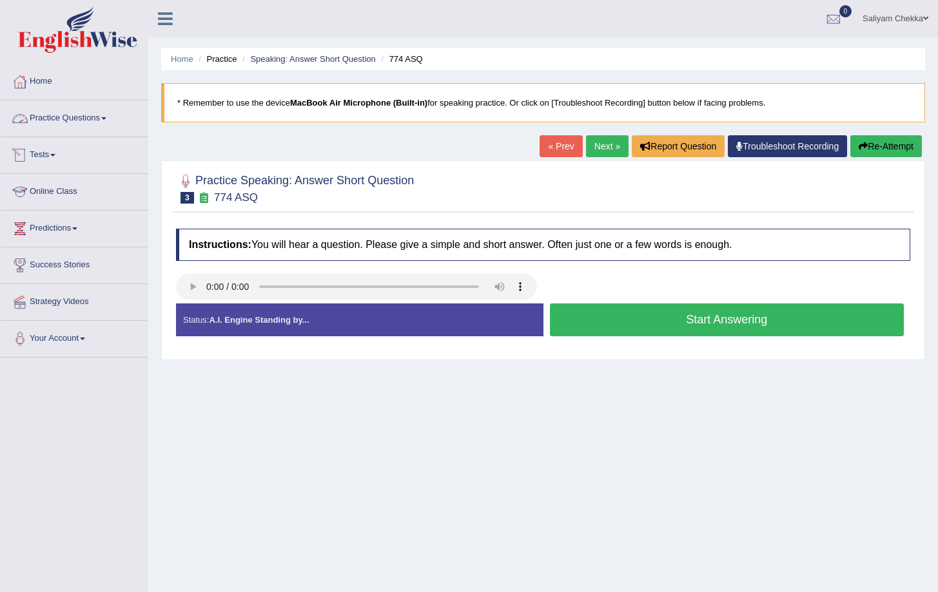
click at [72, 118] on link "Practice Questions" at bounding box center [74, 117] width 147 height 32
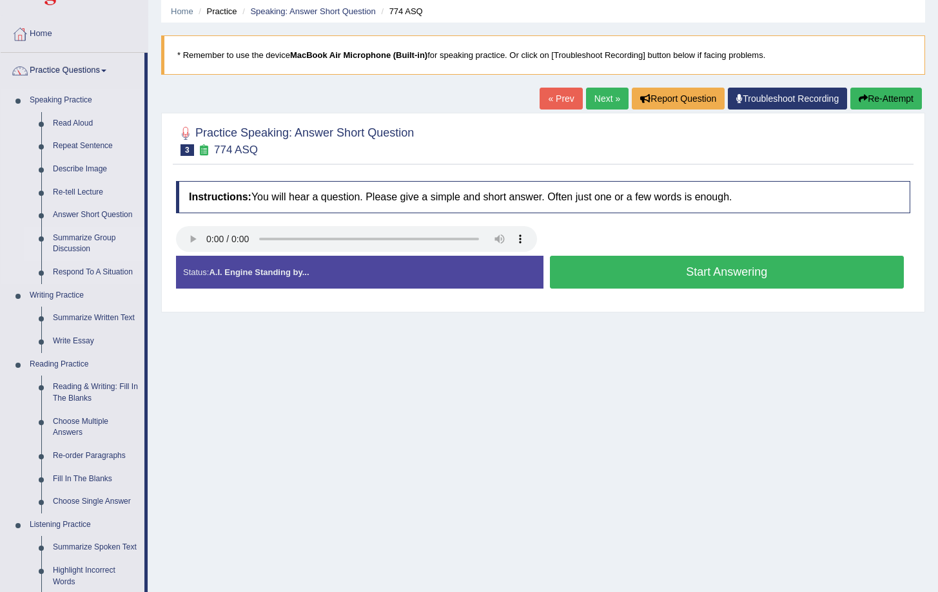
scroll to position [51, 0]
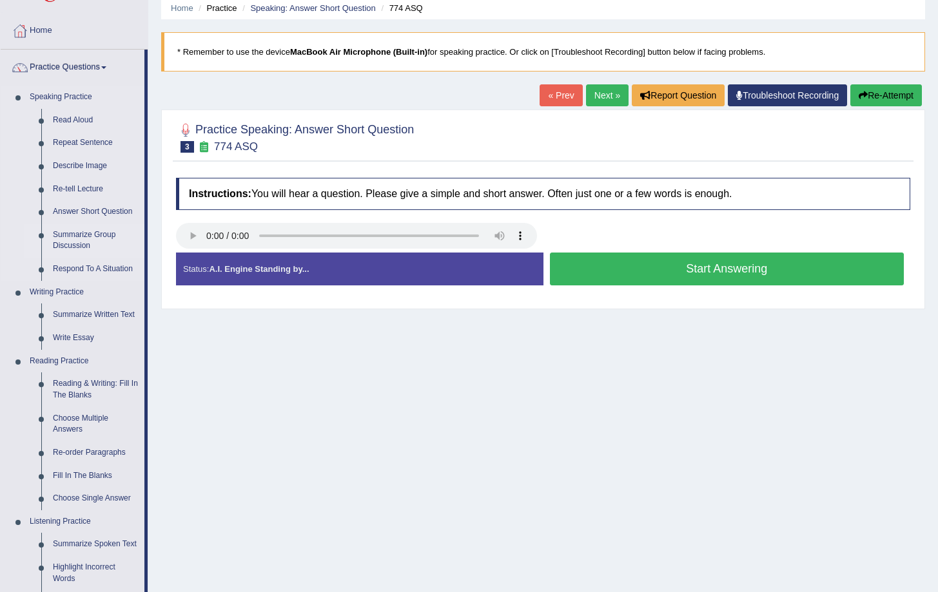
click at [85, 237] on link "Summarize Group Discussion" at bounding box center [95, 241] width 97 height 34
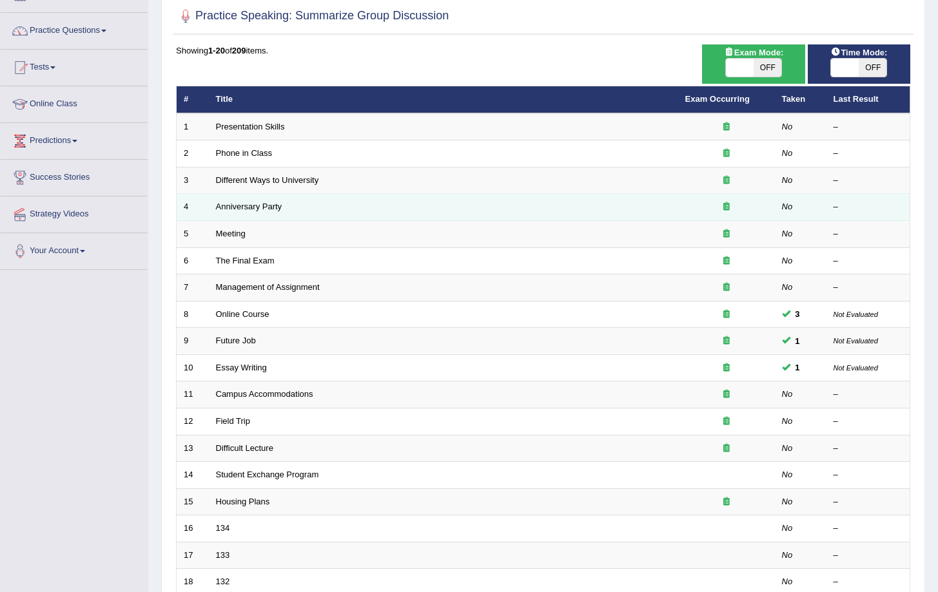
scroll to position [89, 0]
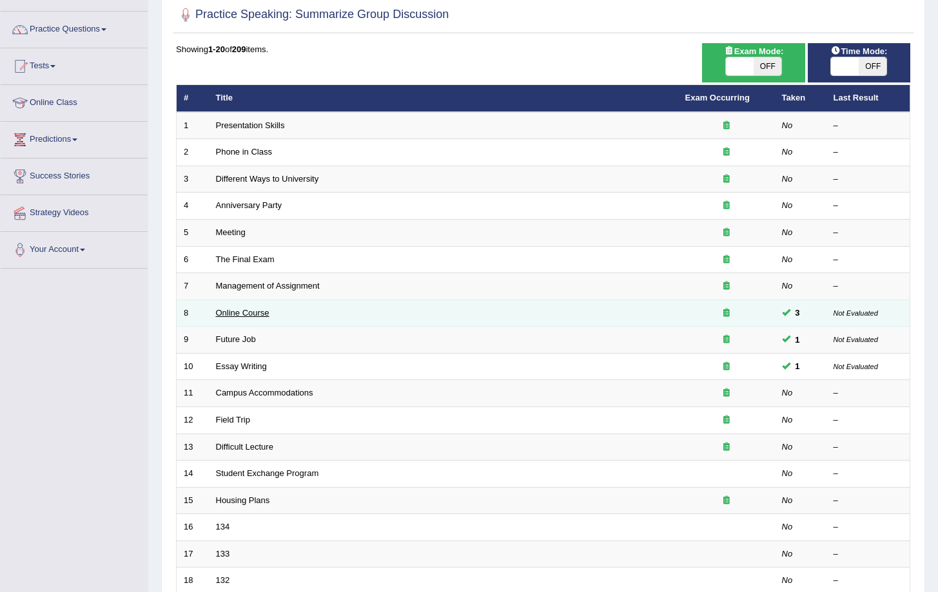
click at [233, 313] on link "Online Course" at bounding box center [242, 313] width 53 height 10
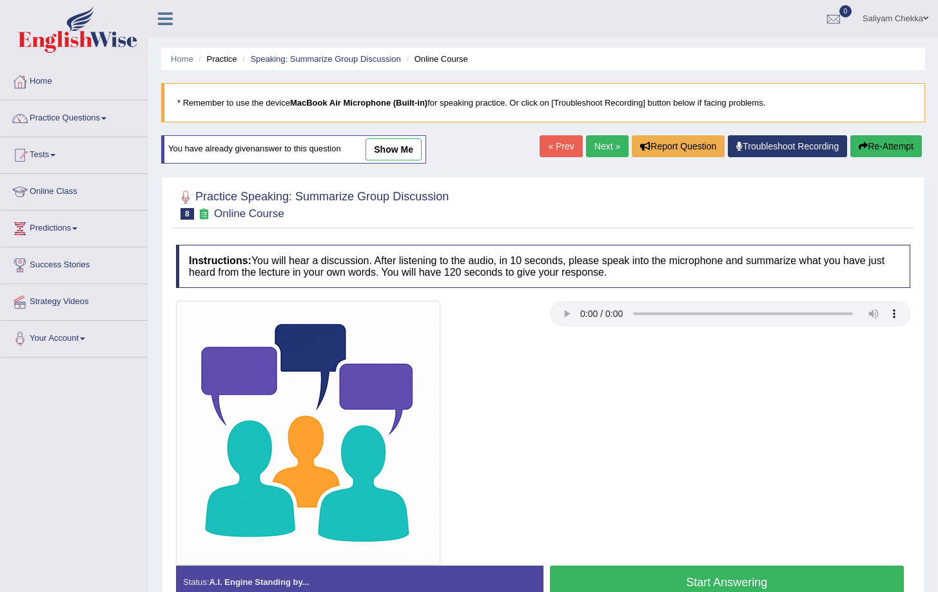
click at [388, 149] on link "show me" at bounding box center [393, 150] width 56 height 22
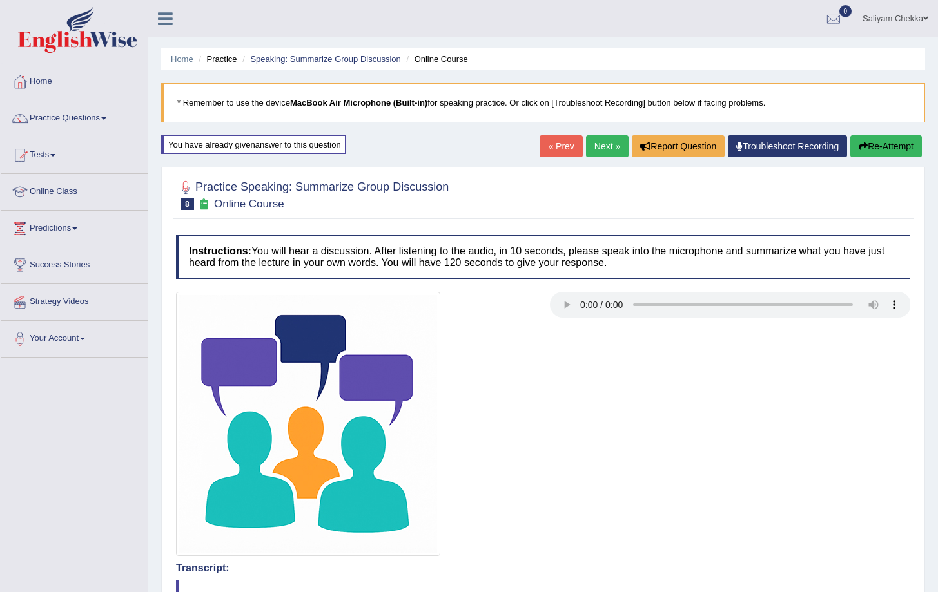
click at [591, 148] on link "Next »" at bounding box center [607, 146] width 43 height 22
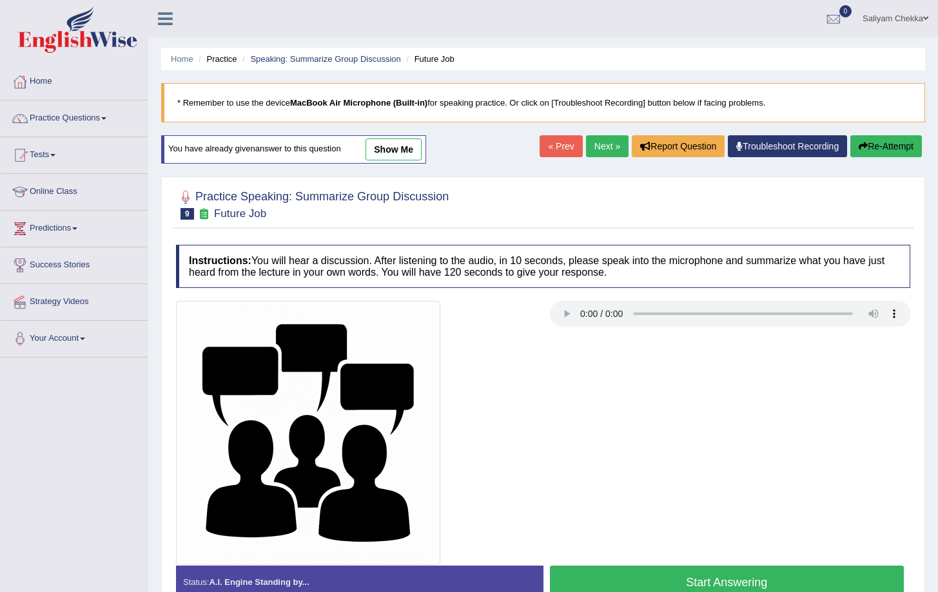
click at [396, 154] on link "show me" at bounding box center [393, 150] width 56 height 22
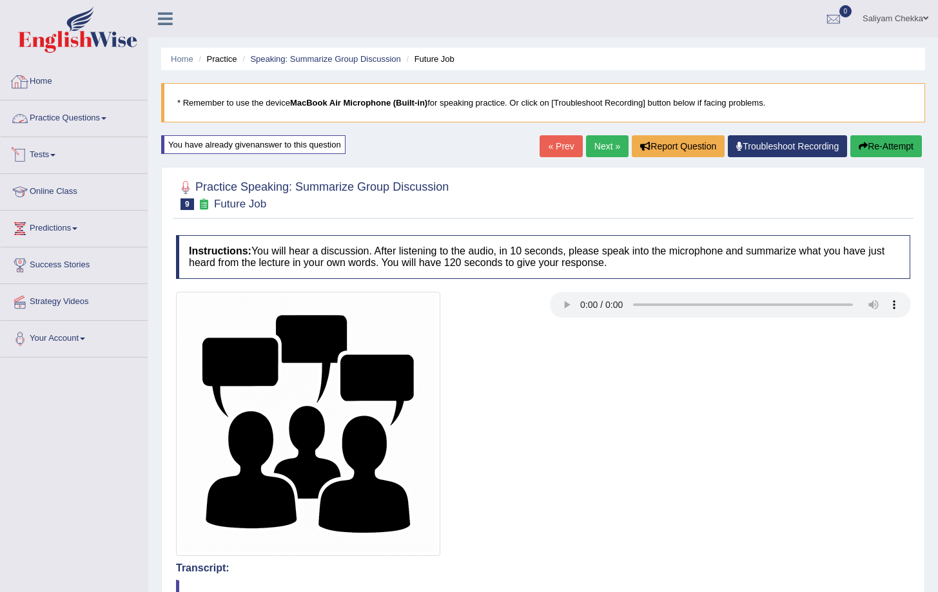
click at [55, 122] on link "Practice Questions" at bounding box center [74, 117] width 147 height 32
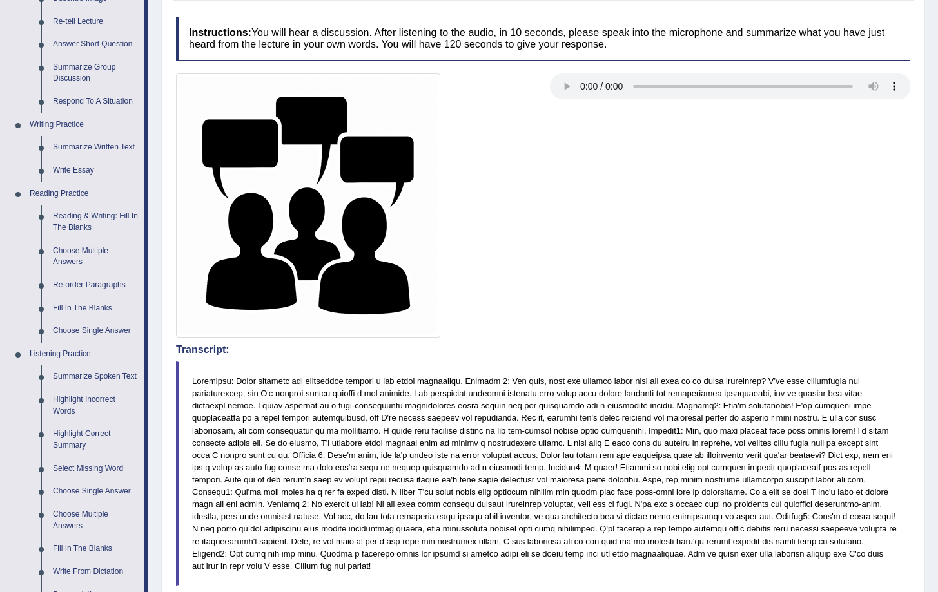
scroll to position [237, 0]
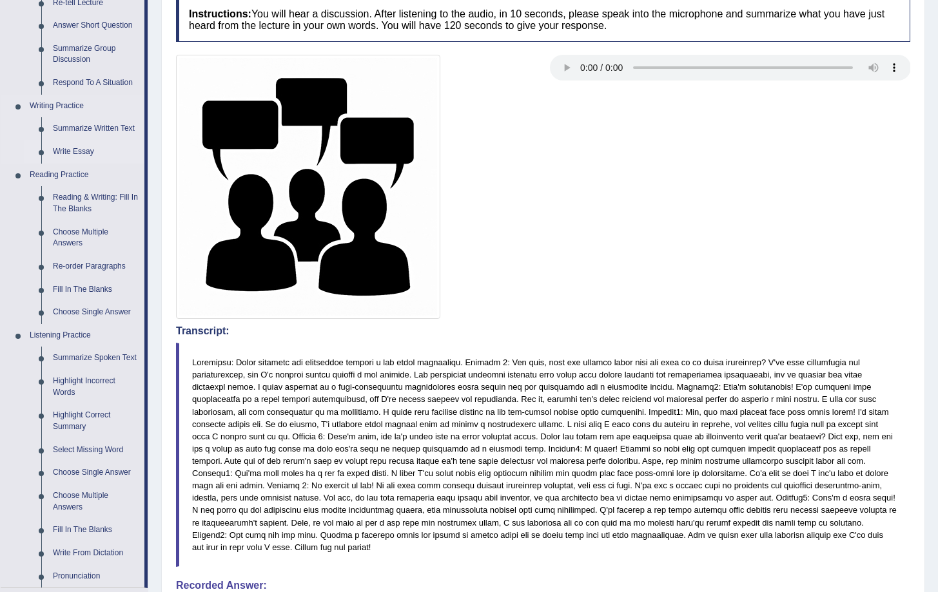
click at [69, 153] on link "Write Essay" at bounding box center [95, 152] width 97 height 23
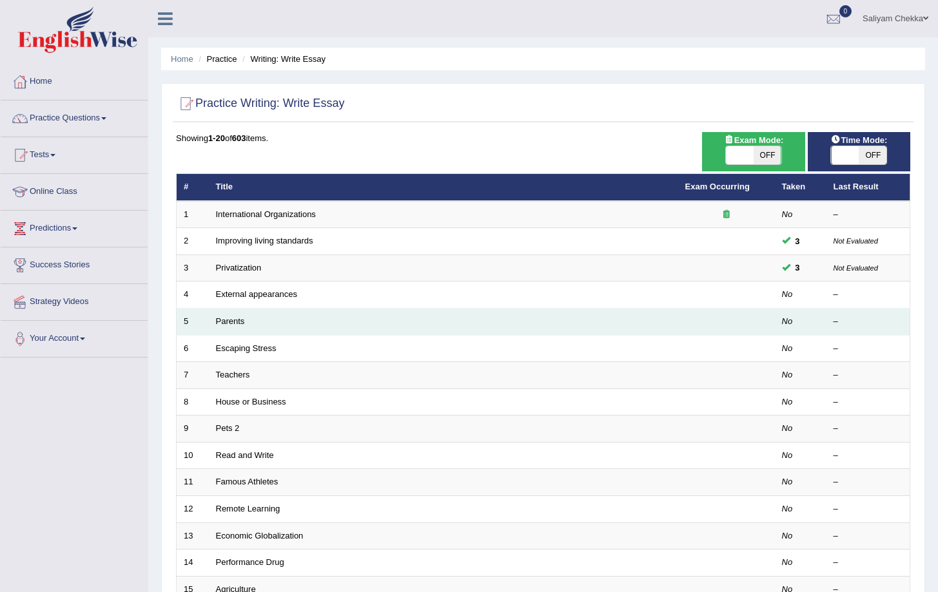
scroll to position [12, 0]
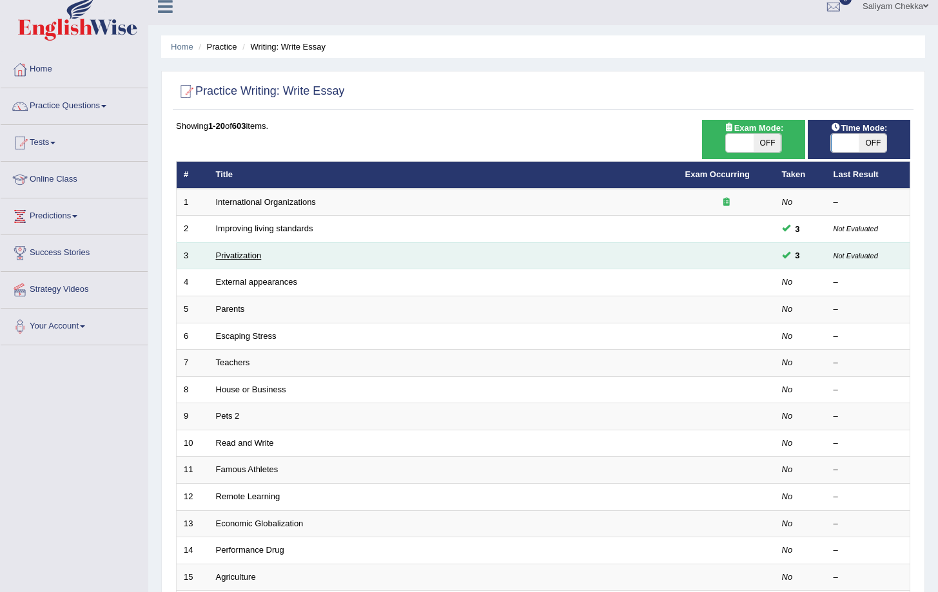
click at [248, 257] on link "Privatization" at bounding box center [239, 256] width 46 height 10
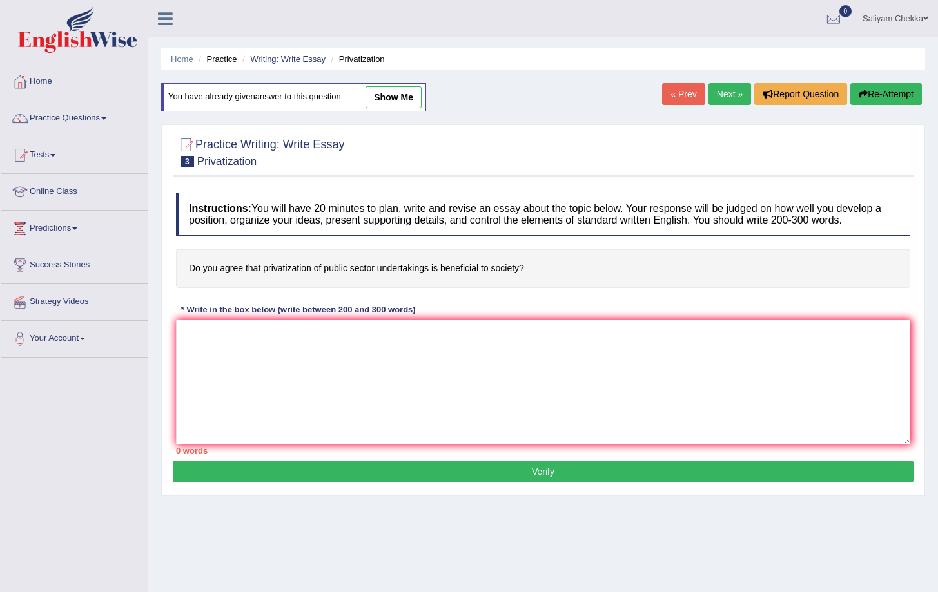
click at [386, 96] on link "show me" at bounding box center [393, 97] width 56 height 22
type textarea "The increasing influence of privatization of public sector on our lives has ign…"
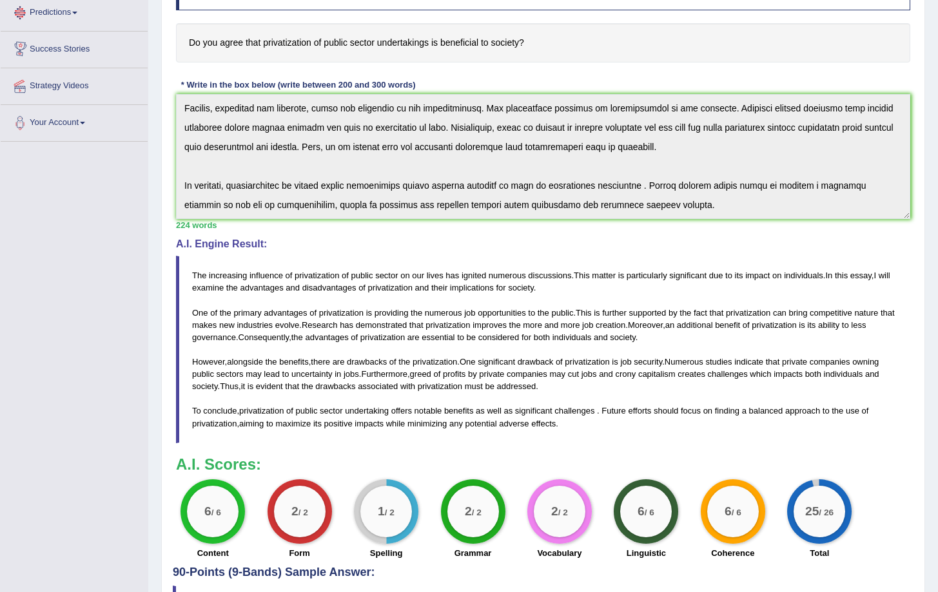
scroll to position [217, 0]
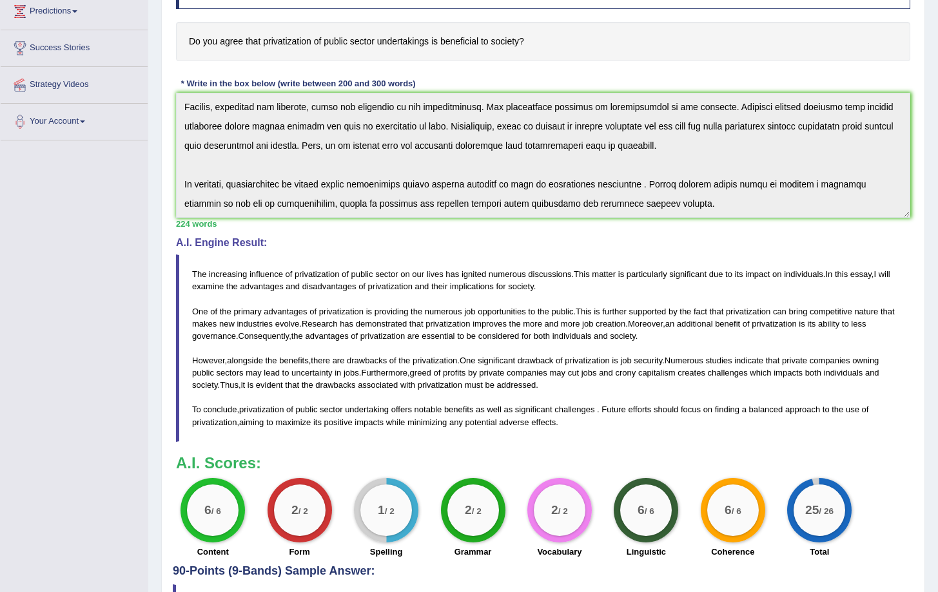
click at [901, 355] on blockquote "The increasing influence of privatization of public sector on our lives has ign…" at bounding box center [543, 348] width 734 height 187
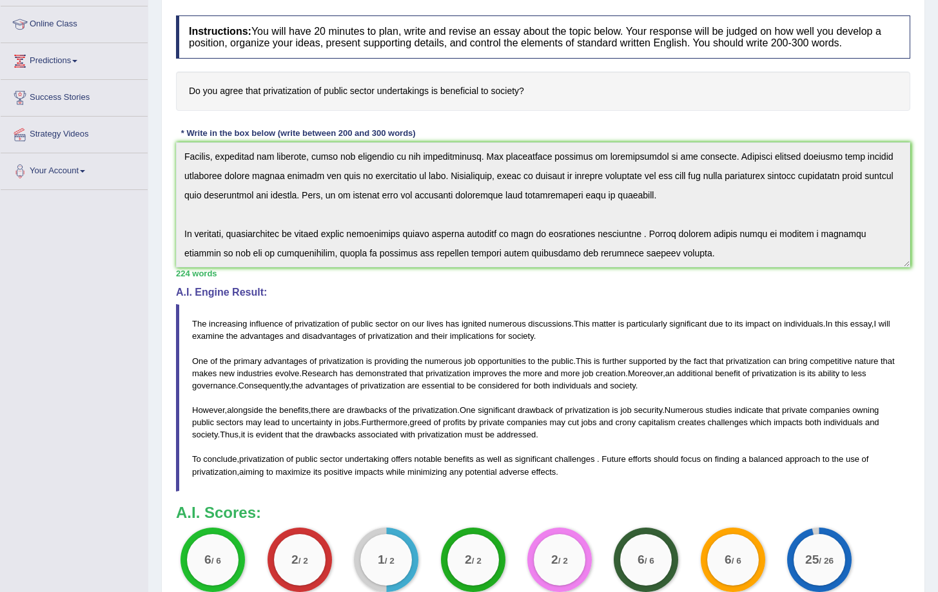
scroll to position [0, 0]
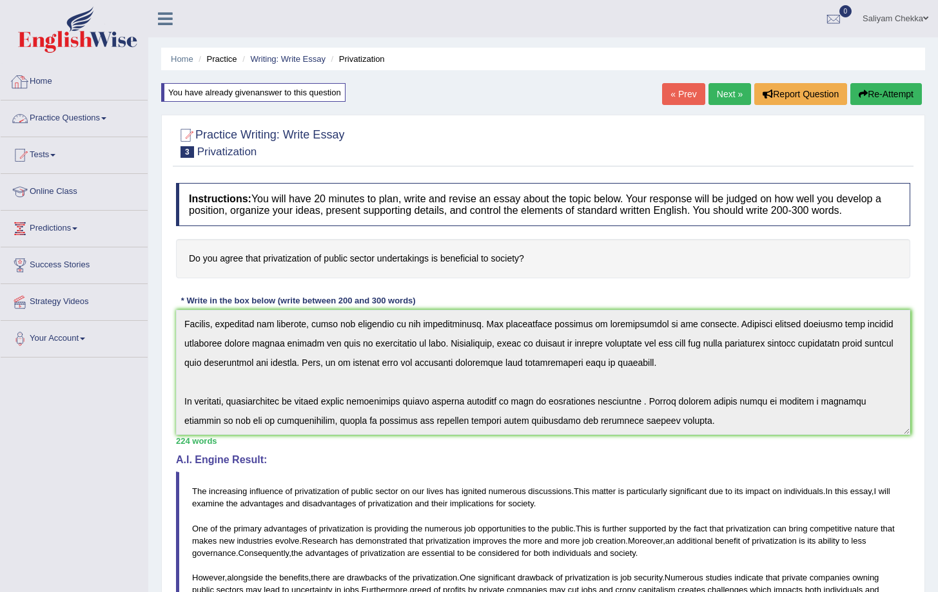
click at [82, 124] on link "Practice Questions" at bounding box center [74, 117] width 147 height 32
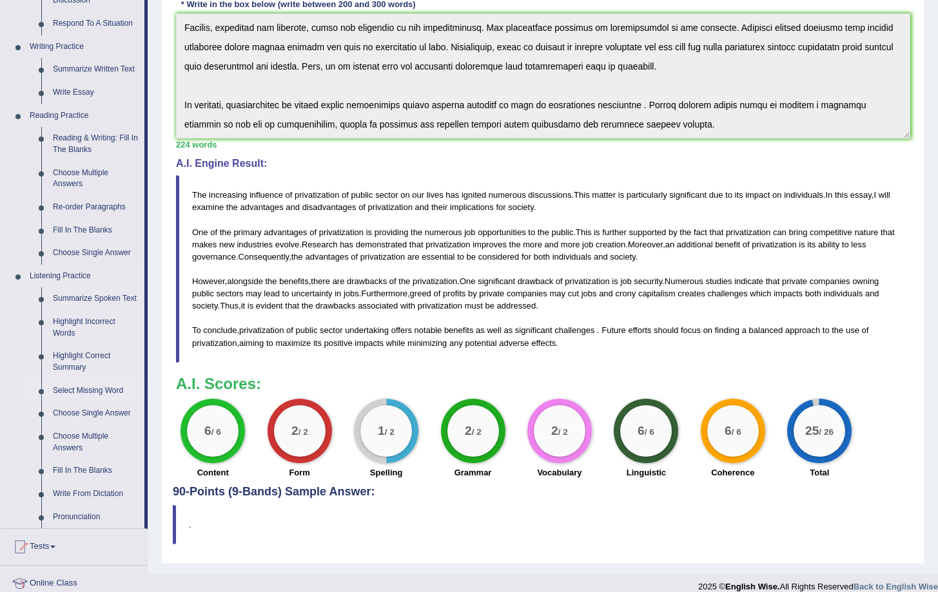
scroll to position [296, 0]
click at [70, 336] on link "Highlight Incorrect Words" at bounding box center [95, 328] width 97 height 34
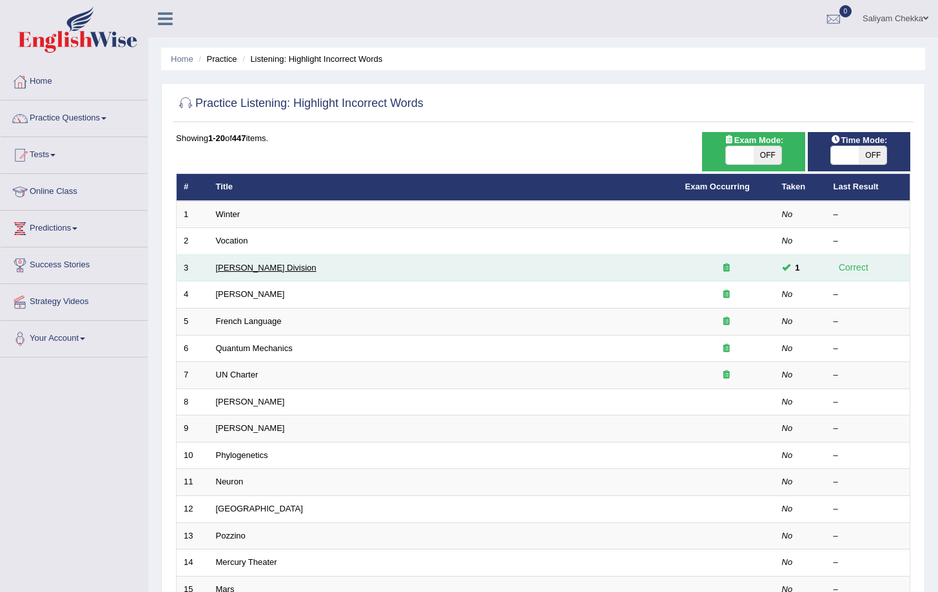
click at [242, 270] on link "Ward Division" at bounding box center [266, 268] width 101 height 10
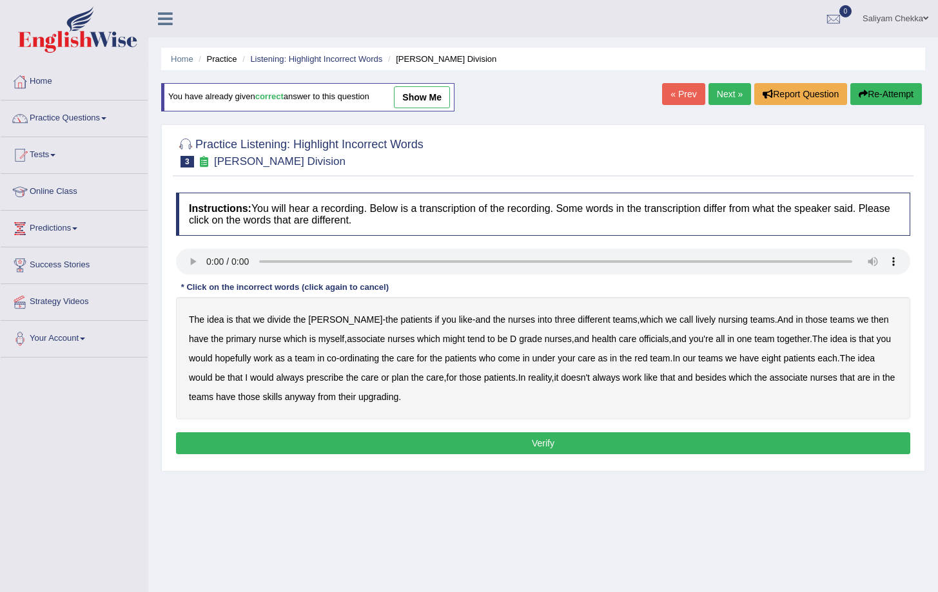
click at [695, 319] on b "lively" at bounding box center [705, 320] width 20 height 10
click at [427, 99] on link "show me" at bounding box center [422, 97] width 56 height 22
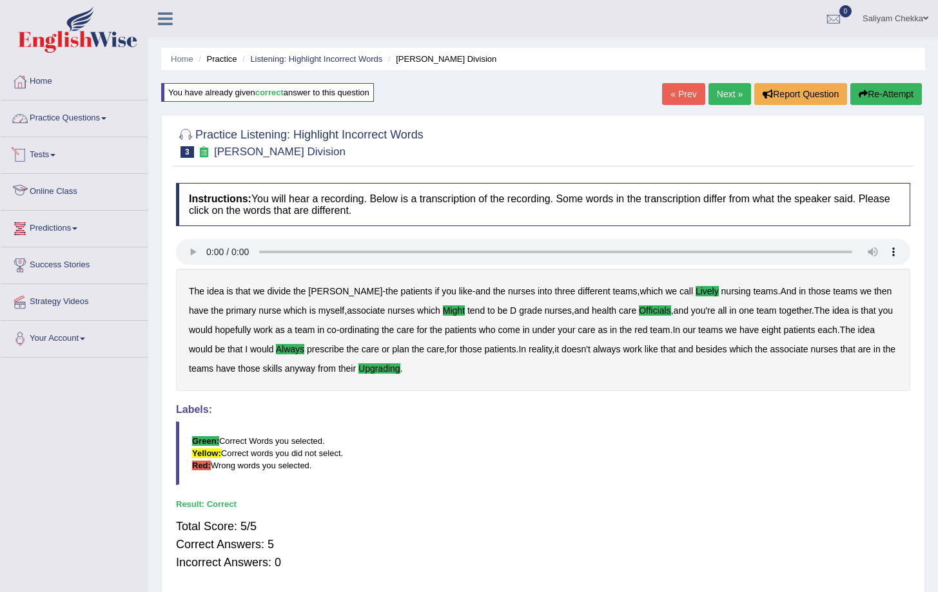
click at [93, 115] on link "Practice Questions" at bounding box center [74, 117] width 147 height 32
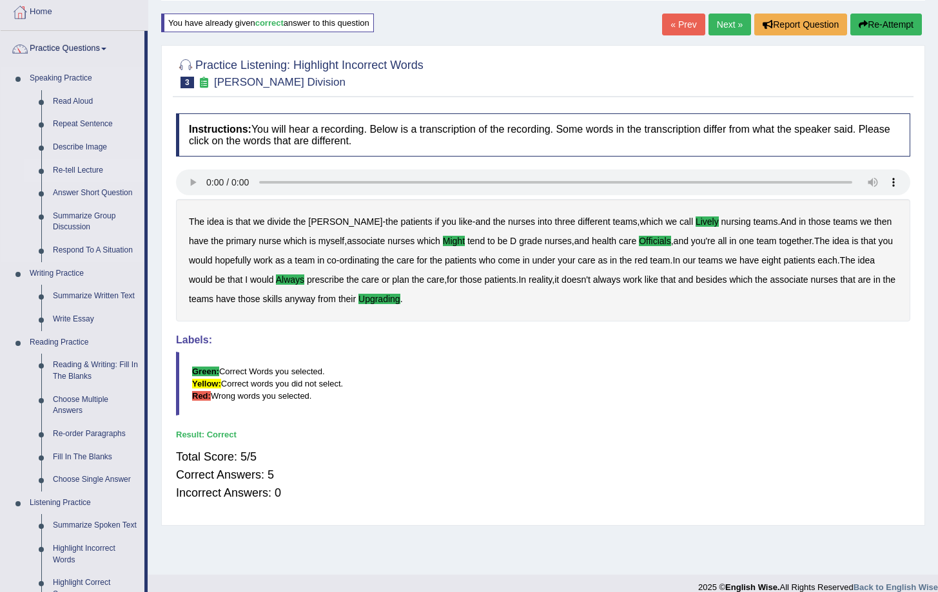
scroll to position [64, 0]
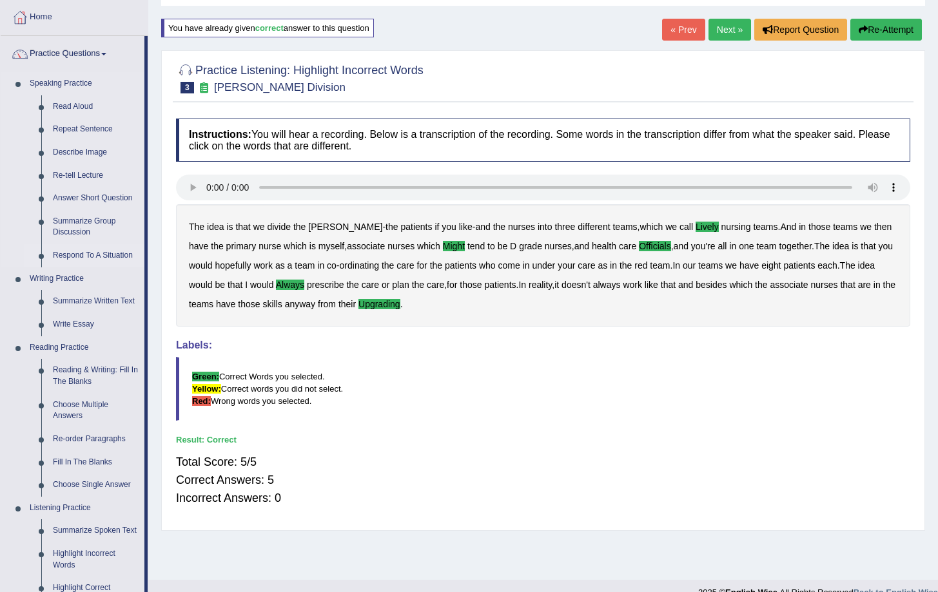
click at [115, 253] on link "Respond To A Situation" at bounding box center [95, 255] width 97 height 23
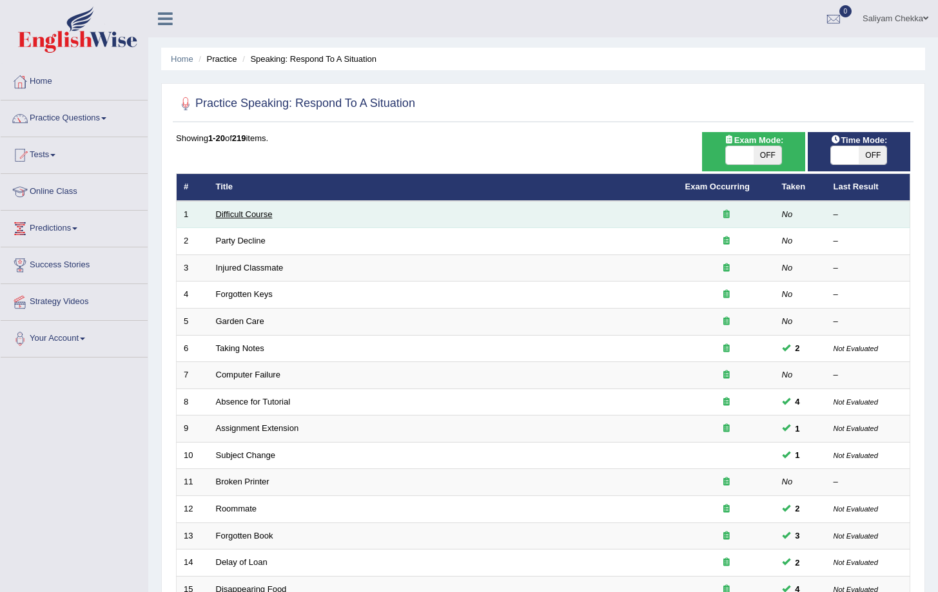
click at [262, 215] on link "Difficult Course" at bounding box center [244, 214] width 57 height 10
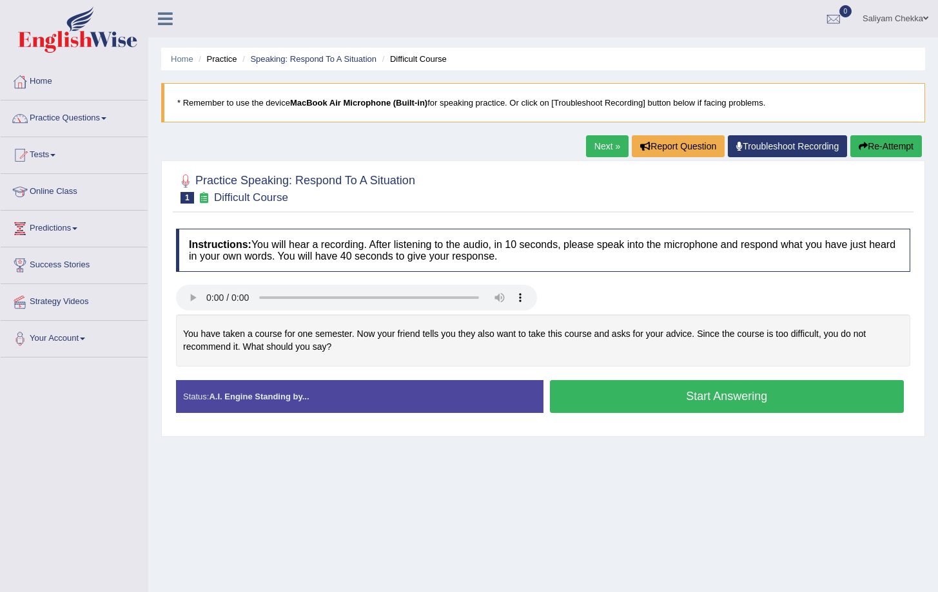
click at [607, 146] on link "Next »" at bounding box center [607, 146] width 43 height 22
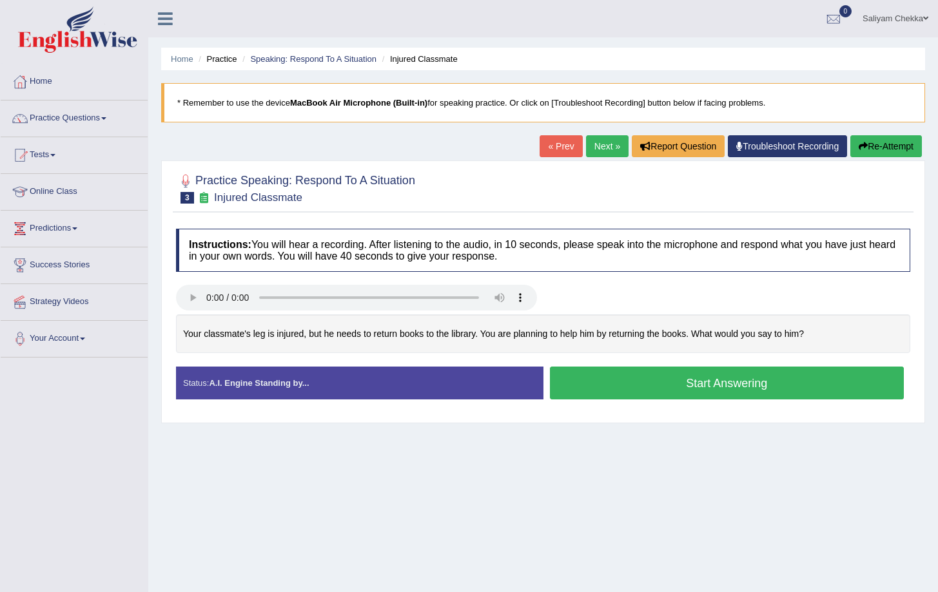
click at [607, 146] on link "Next »" at bounding box center [607, 146] width 43 height 22
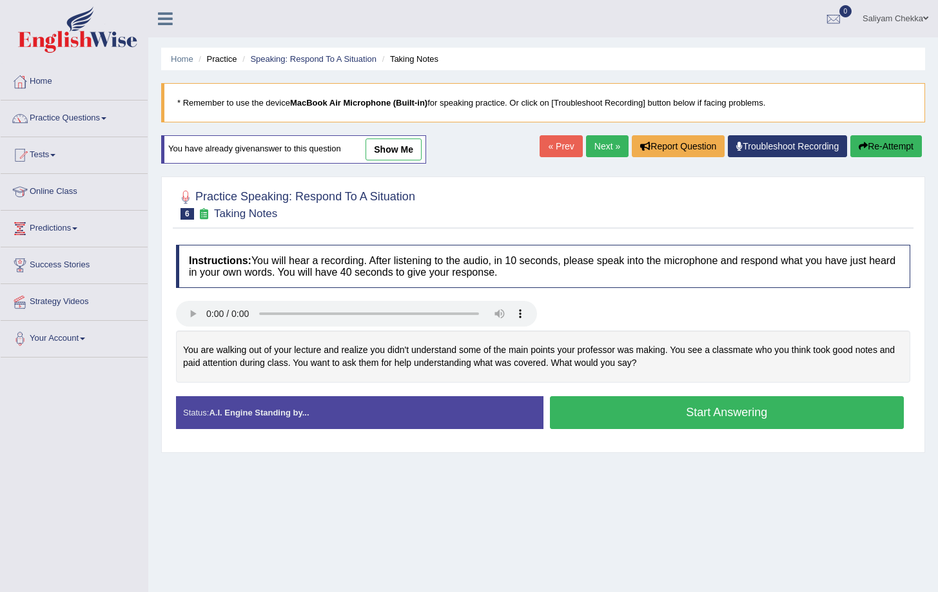
click at [607, 146] on link "Next »" at bounding box center [607, 146] width 43 height 22
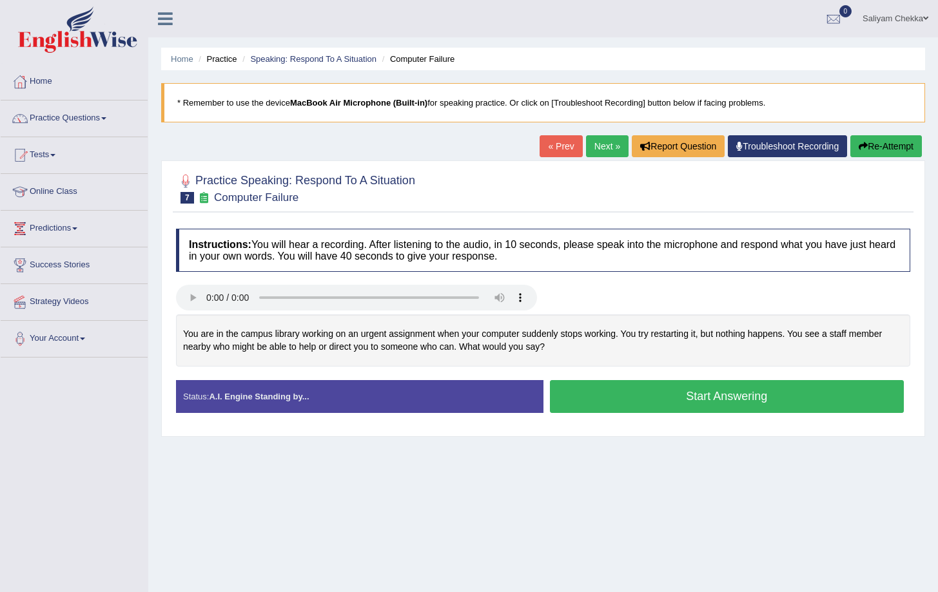
click at [542, 147] on link "« Prev" at bounding box center [561, 146] width 43 height 22
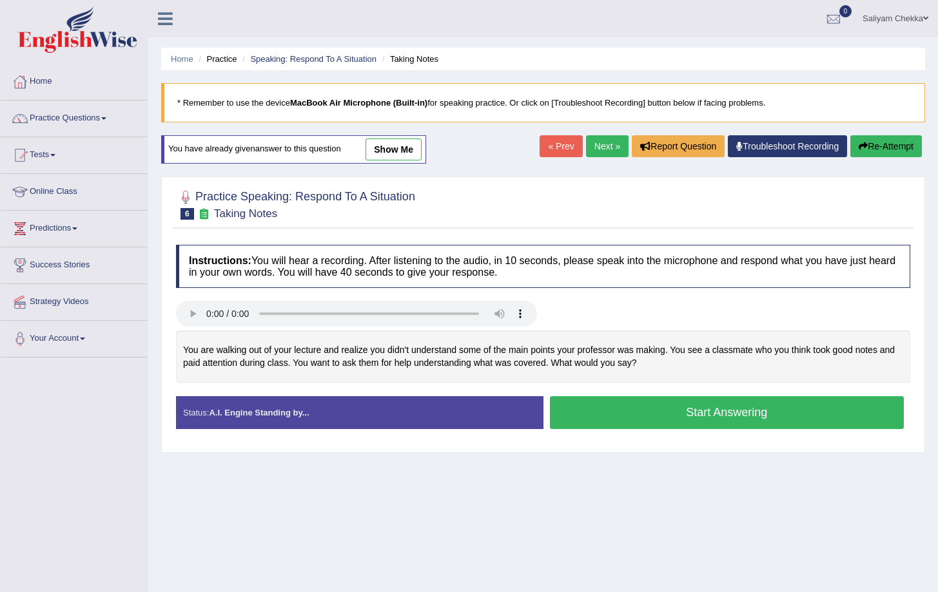
click at [389, 148] on link "show me" at bounding box center [393, 150] width 56 height 22
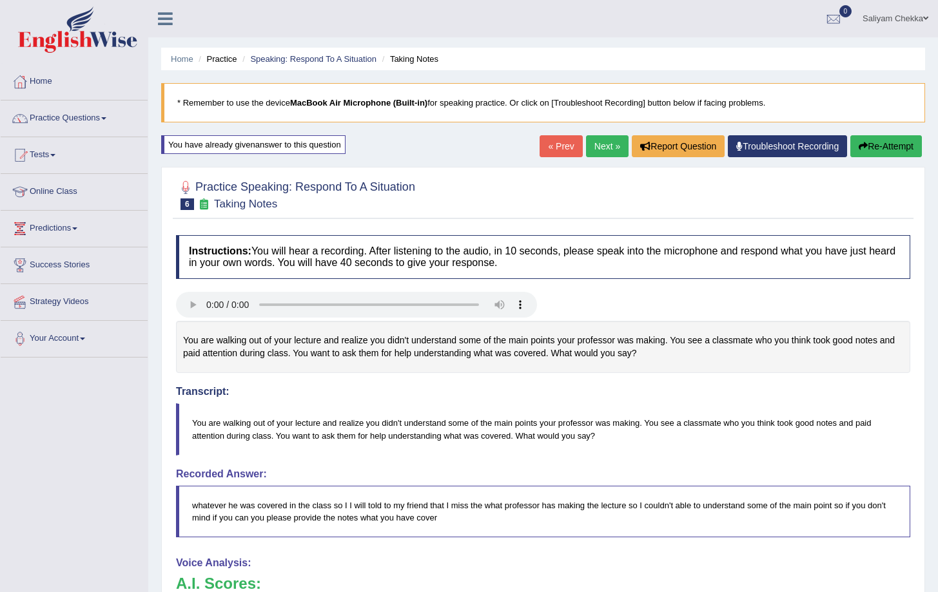
click at [586, 149] on link "Next »" at bounding box center [607, 146] width 43 height 22
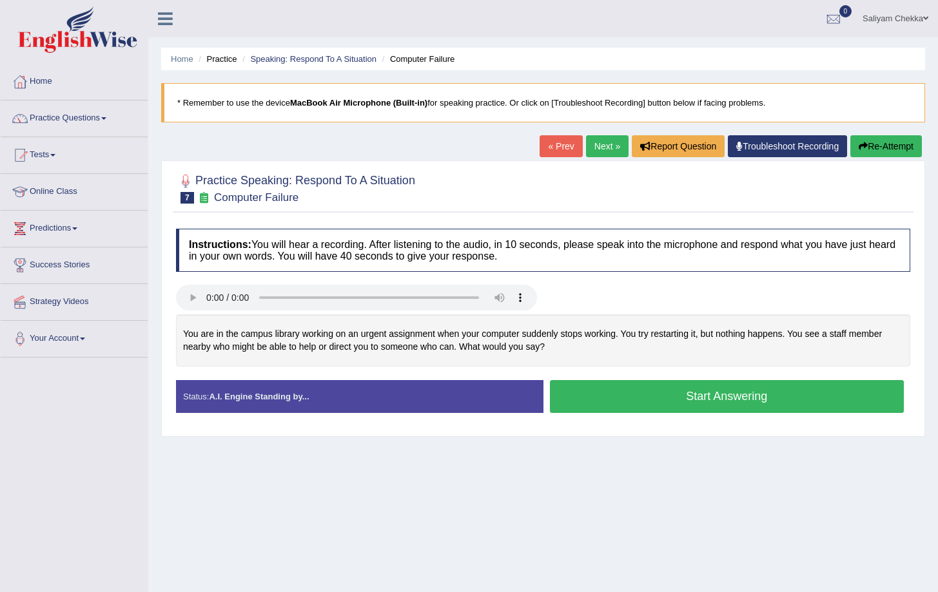
click at [592, 139] on link "Next »" at bounding box center [607, 146] width 43 height 22
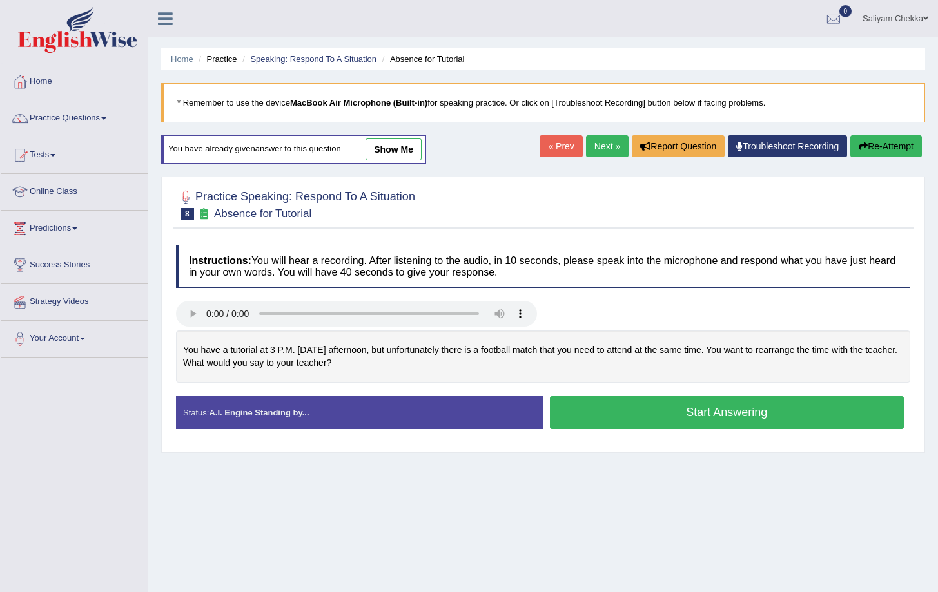
click at [410, 148] on link "show me" at bounding box center [393, 150] width 56 height 22
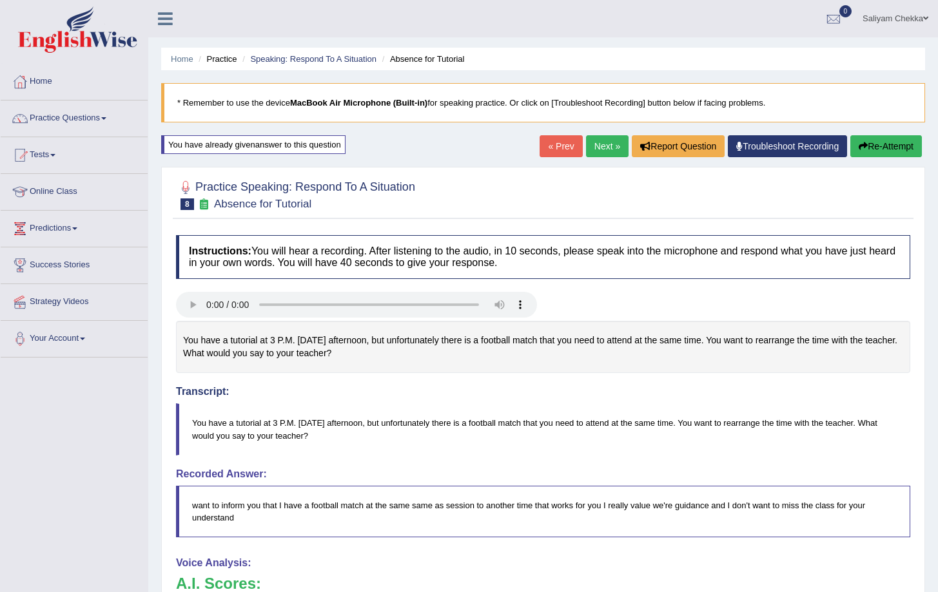
click at [591, 149] on link "Next »" at bounding box center [607, 146] width 43 height 22
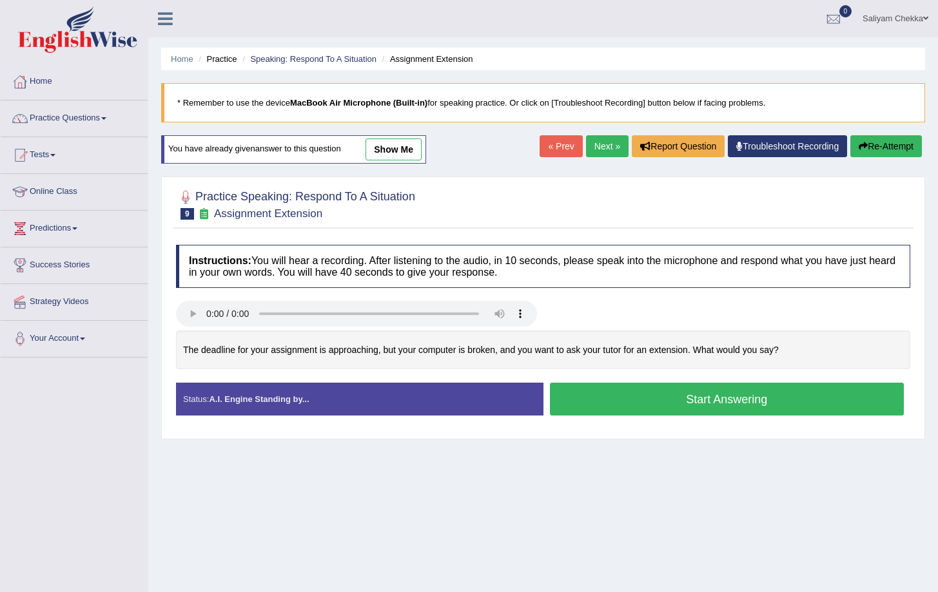
click at [396, 146] on link "show me" at bounding box center [393, 150] width 56 height 22
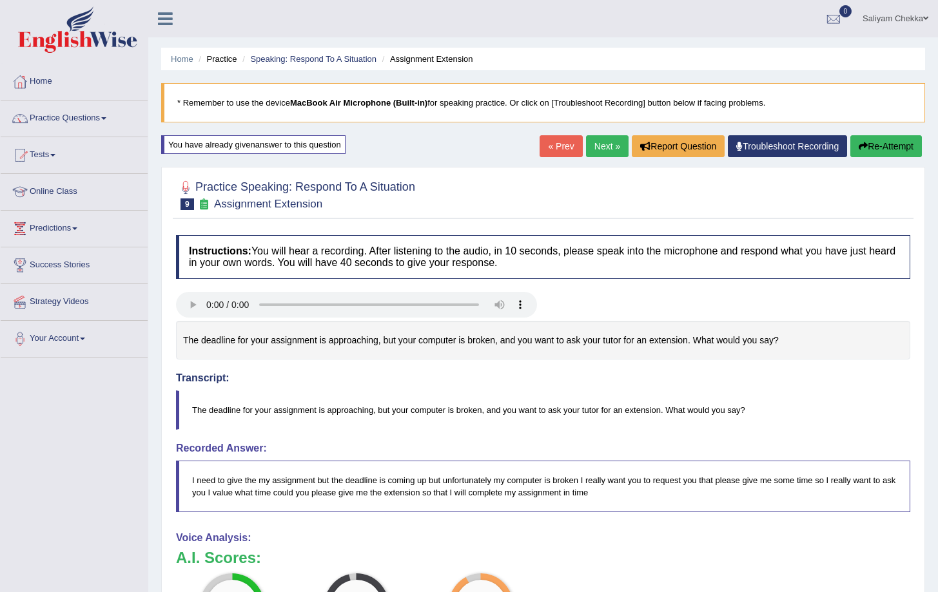
click at [596, 142] on link "Next »" at bounding box center [607, 146] width 43 height 22
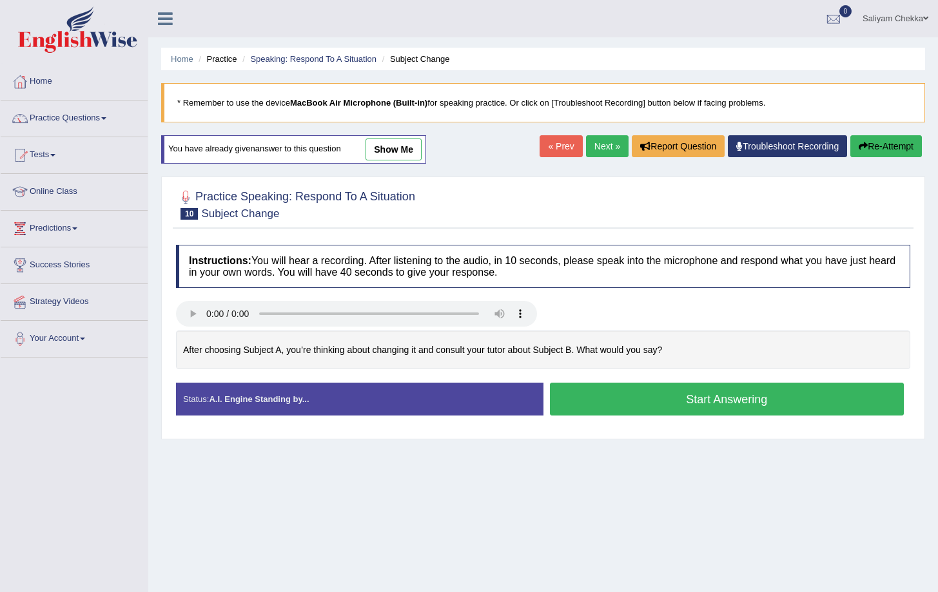
click at [405, 137] on div "You have already given answer to this question show me" at bounding box center [293, 149] width 265 height 28
click at [398, 148] on link "show me" at bounding box center [393, 150] width 56 height 22
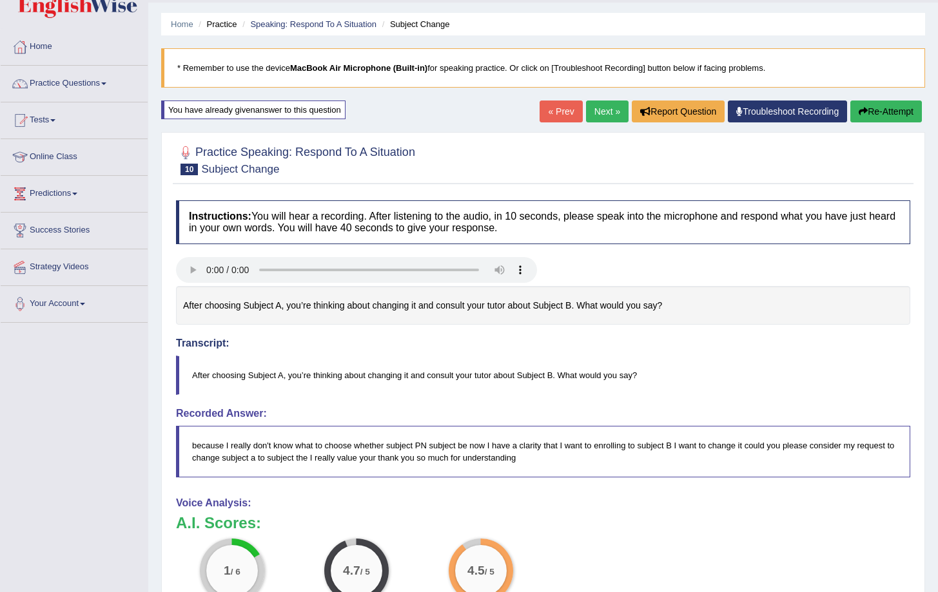
scroll to position [41, 0]
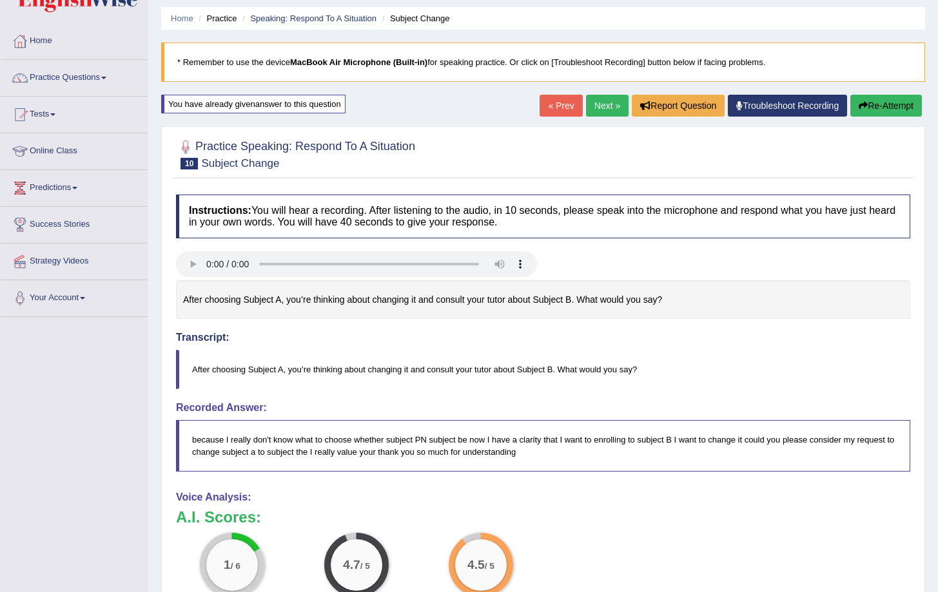
click at [599, 101] on link "Next »" at bounding box center [607, 106] width 43 height 22
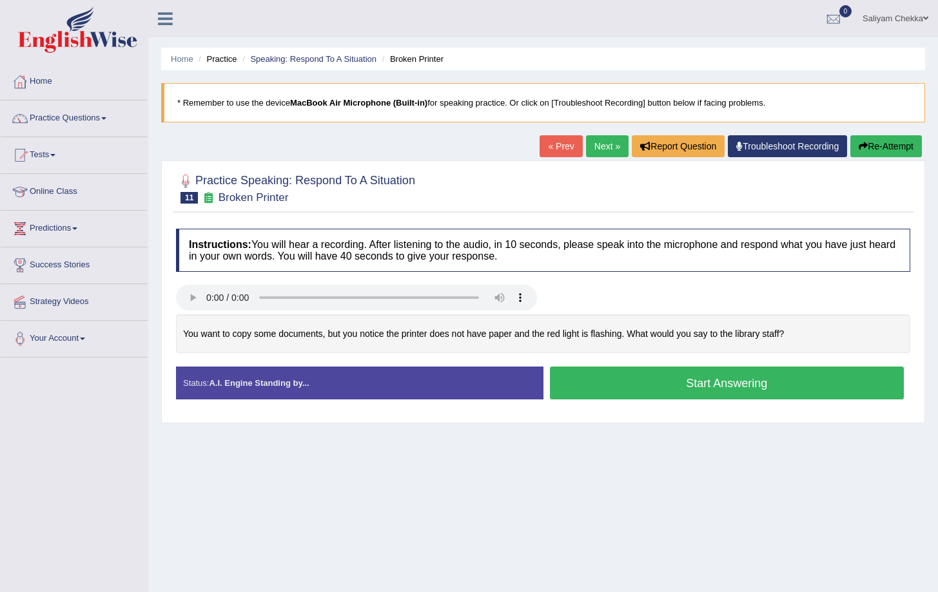
click at [588, 155] on link "Next »" at bounding box center [607, 146] width 43 height 22
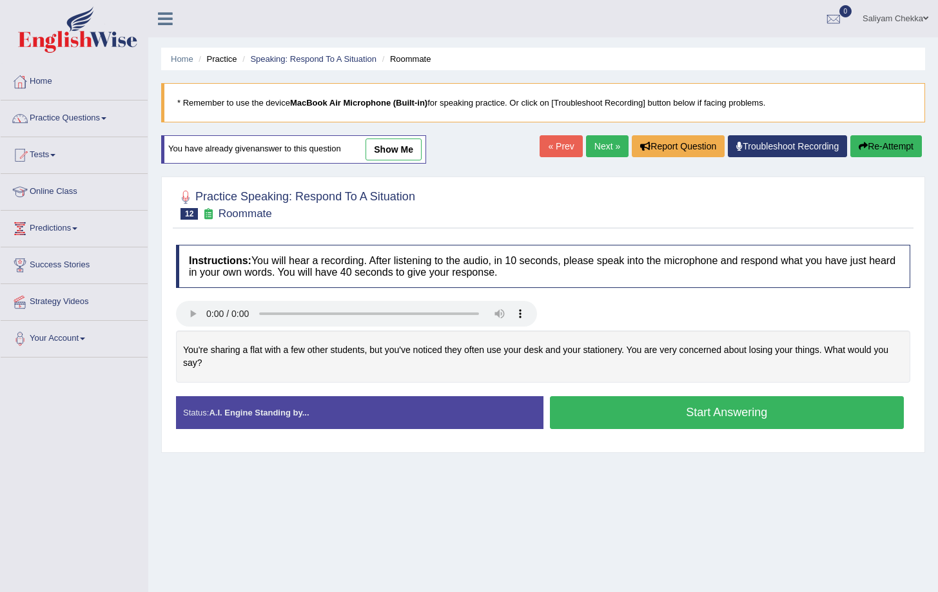
click at [377, 153] on link "show me" at bounding box center [393, 150] width 56 height 22
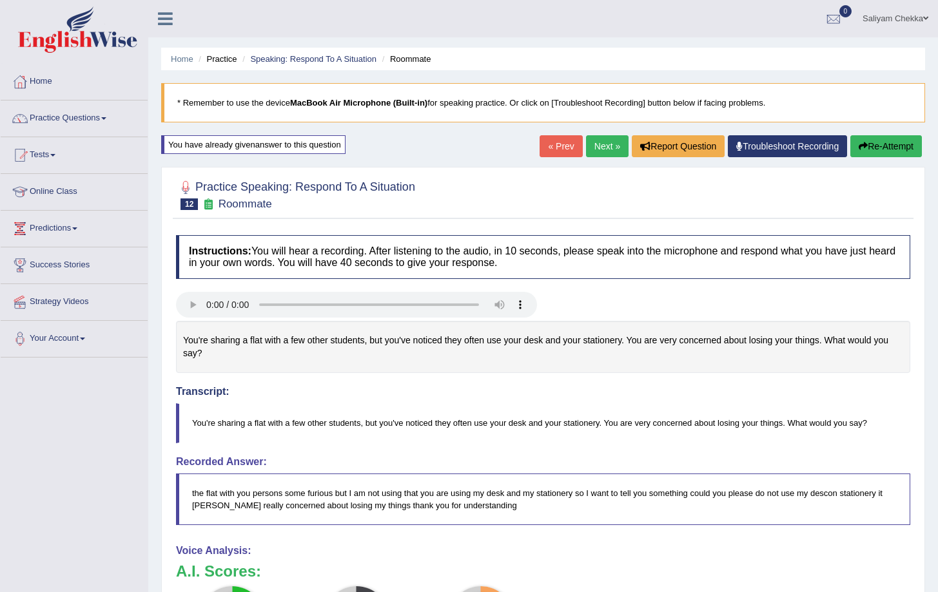
click at [596, 139] on link "Next »" at bounding box center [607, 146] width 43 height 22
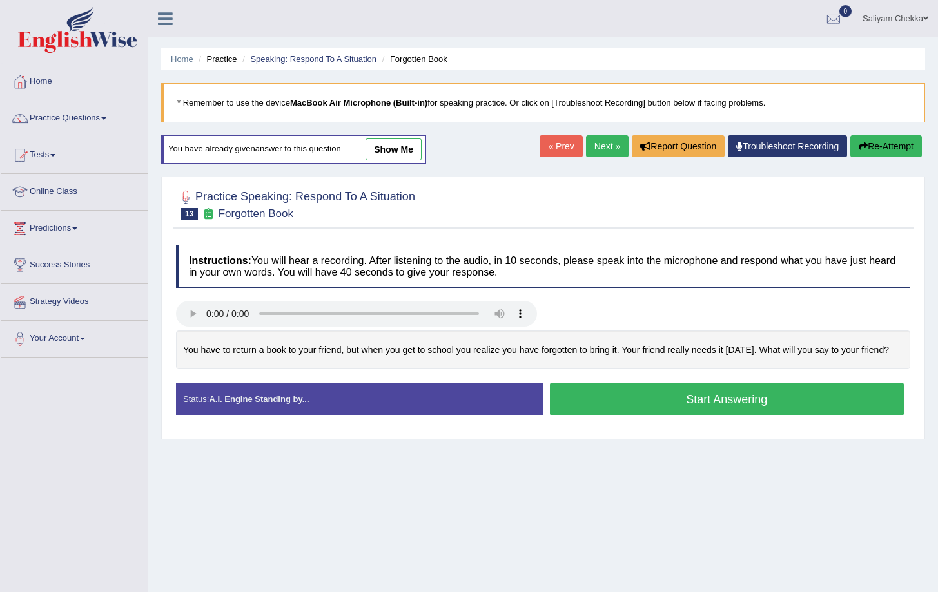
click at [380, 155] on link "show me" at bounding box center [393, 150] width 56 height 22
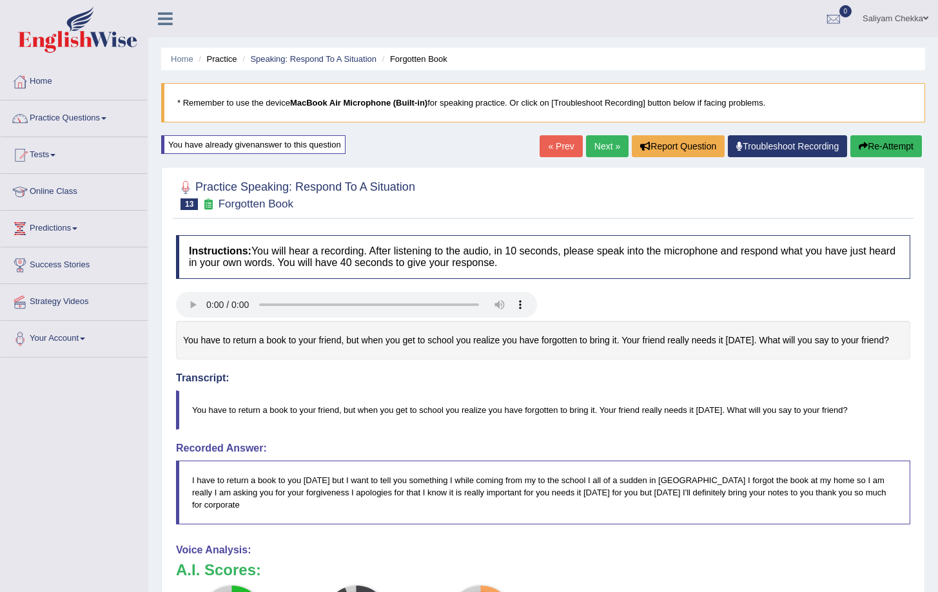
click at [590, 143] on link "Next »" at bounding box center [607, 146] width 43 height 22
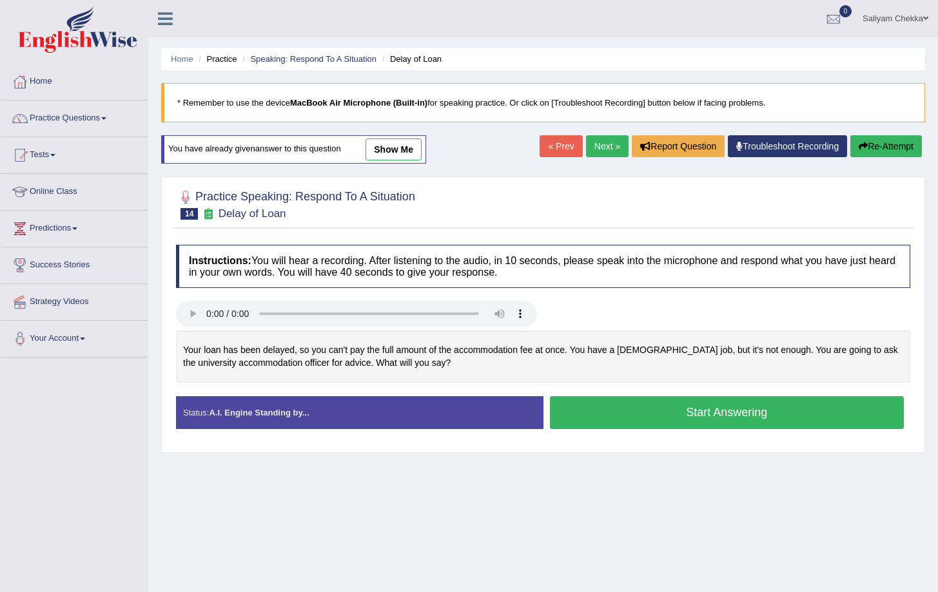
click at [389, 149] on link "show me" at bounding box center [393, 150] width 56 height 22
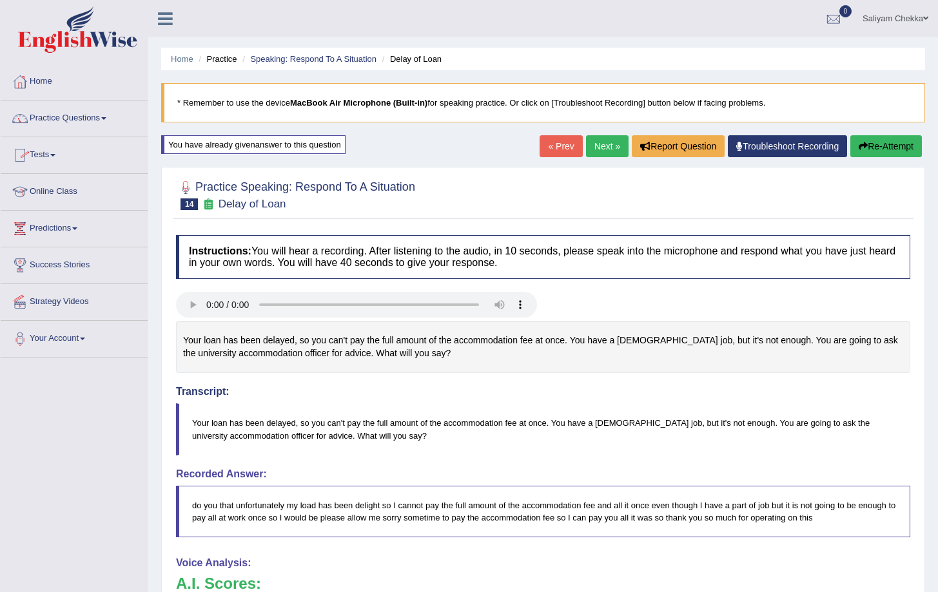
click at [92, 124] on link "Practice Questions" at bounding box center [74, 117] width 147 height 32
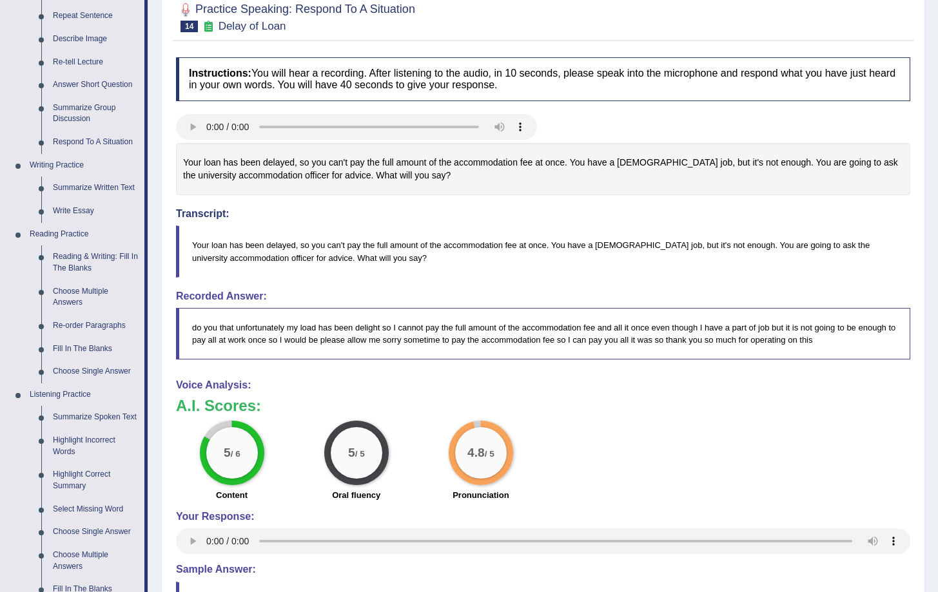
scroll to position [177, 0]
